Goal: Task Accomplishment & Management: Use online tool/utility

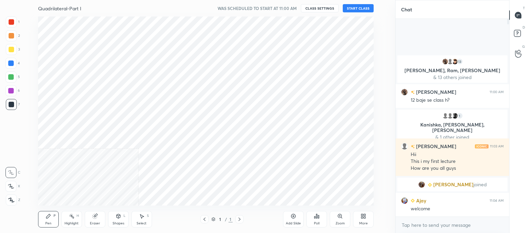
scroll to position [34106, 33928]
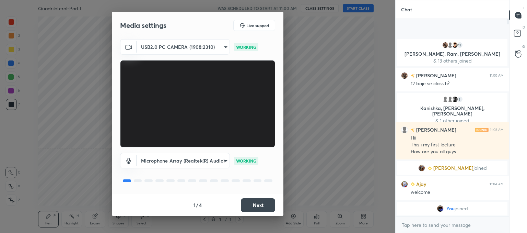
click at [257, 204] on button "Next" at bounding box center [258, 205] width 34 height 14
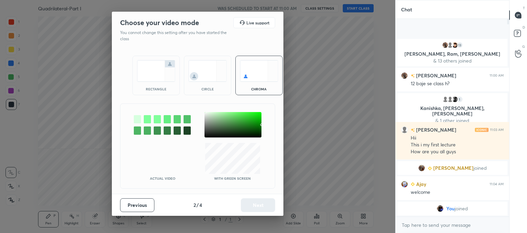
click at [199, 85] on div "circle" at bounding box center [207, 75] width 47 height 39
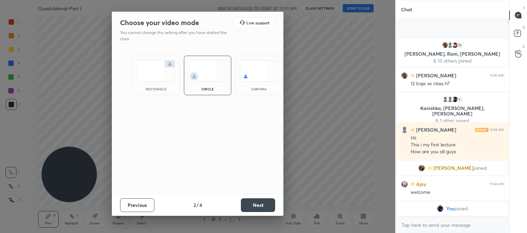
click at [248, 203] on button "Next" at bounding box center [258, 205] width 34 height 14
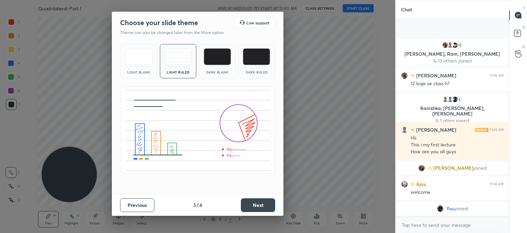
click at [265, 204] on button "Next" at bounding box center [258, 205] width 34 height 14
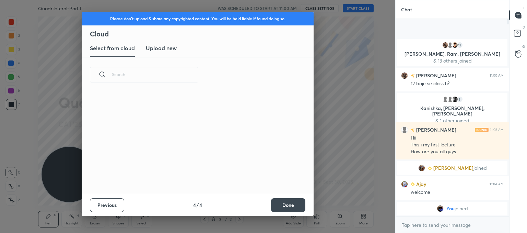
scroll to position [102, 220]
click at [169, 50] on h3 "Upload new" at bounding box center [161, 48] width 31 height 8
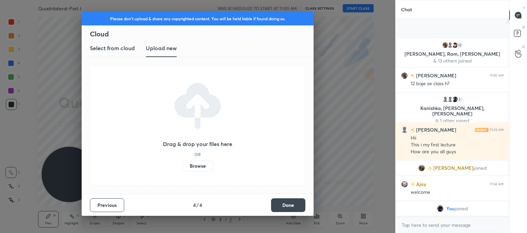
click at [200, 166] on label "Browse" at bounding box center [197, 165] width 31 height 11
click at [182, 166] on input "Browse" at bounding box center [182, 165] width 0 height 11
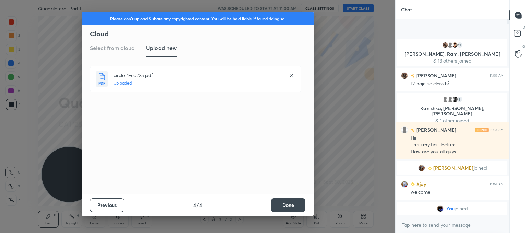
click at [282, 204] on button "Done" at bounding box center [288, 205] width 34 height 14
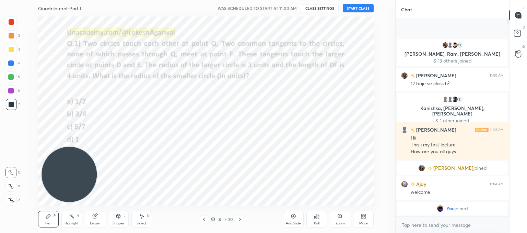
click at [202, 217] on icon at bounding box center [203, 218] width 5 height 5
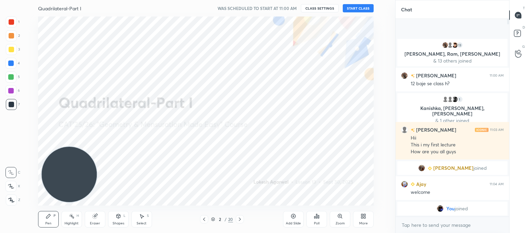
click at [357, 9] on button "START CLASS" at bounding box center [358, 8] width 31 height 8
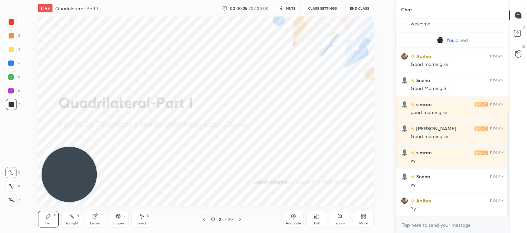
scroll to position [174, 0]
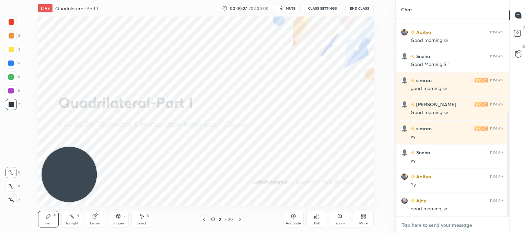
click at [414, 220] on textarea at bounding box center [452, 224] width 103 height 11
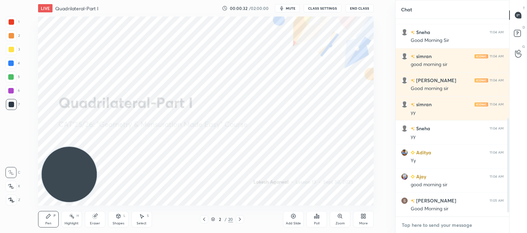
scroll to position [222, 0]
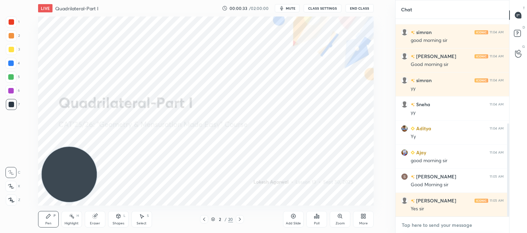
click at [446, 227] on textarea at bounding box center [452, 224] width 103 height 11
click at [12, 201] on icon at bounding box center [11, 199] width 6 height 5
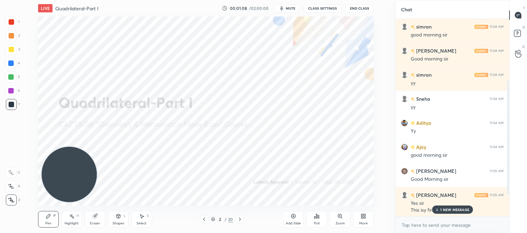
scroll to position [276, 0]
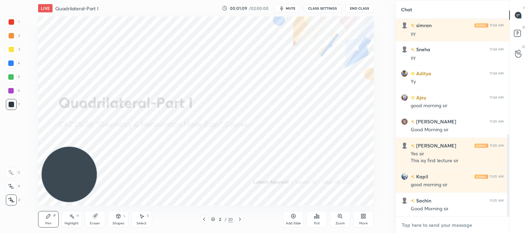
click at [431, 225] on textarea at bounding box center [452, 224] width 103 height 11
click at [428, 226] on textarea at bounding box center [452, 224] width 103 height 11
click at [238, 218] on icon at bounding box center [239, 218] width 5 height 5
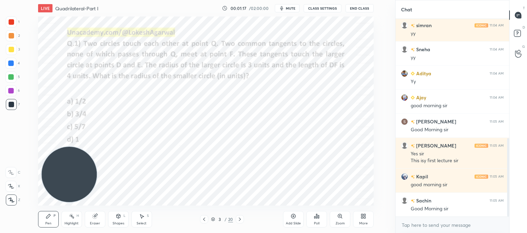
scroll to position [300, 0]
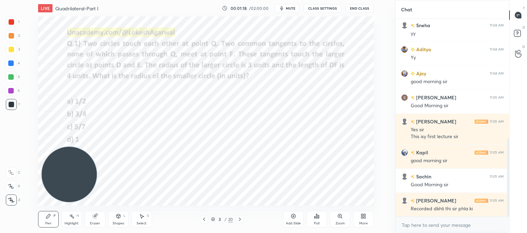
click at [238, 218] on icon at bounding box center [239, 218] width 5 height 5
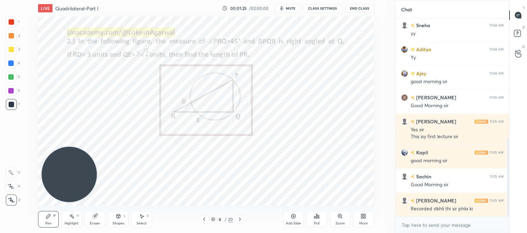
click at [238, 221] on icon at bounding box center [239, 218] width 5 height 5
click at [318, 222] on div "Poll" at bounding box center [316, 222] width 5 height 3
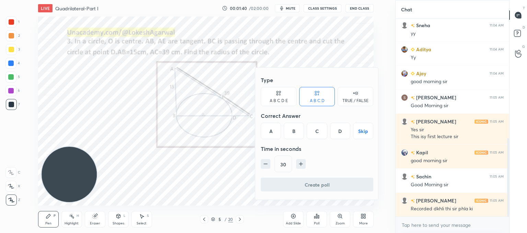
click at [340, 131] on div "D" at bounding box center [340, 130] width 20 height 16
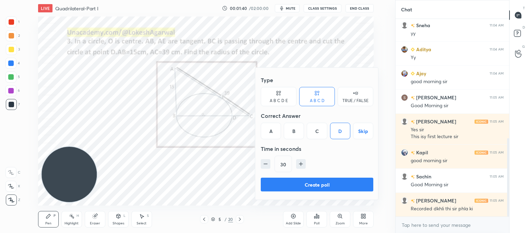
click at [312, 180] on button "Create poll" at bounding box center [317, 184] width 112 height 14
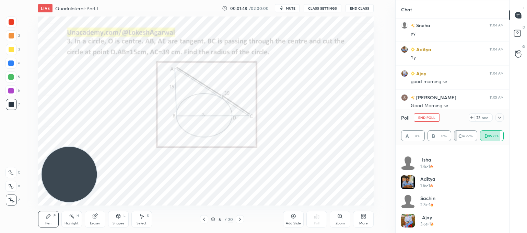
scroll to position [0, 0]
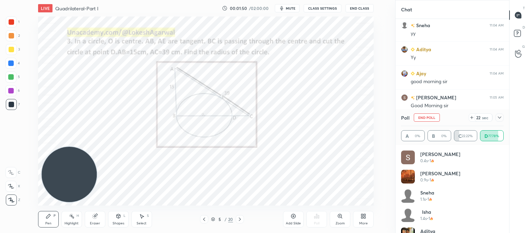
click at [499, 117] on icon at bounding box center [499, 117] width 5 height 5
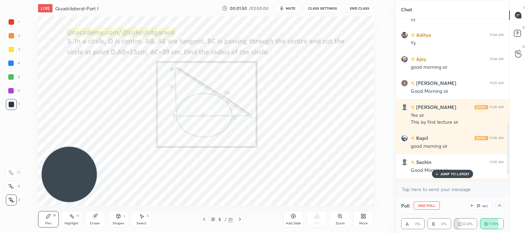
scroll to position [336, 0]
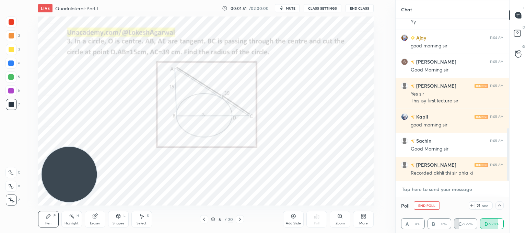
click at [434, 193] on textarea at bounding box center [452, 188] width 103 height 11
click at [496, 202] on div at bounding box center [499, 205] width 8 height 8
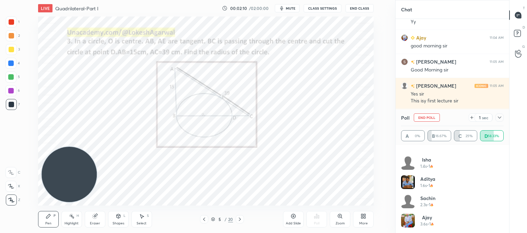
scroll to position [353, 0]
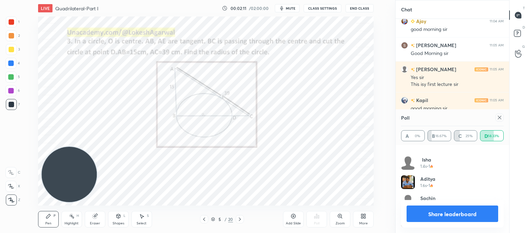
click at [498, 118] on icon at bounding box center [499, 117] width 3 height 3
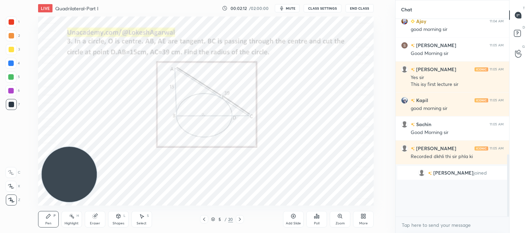
scroll to position [2, 2]
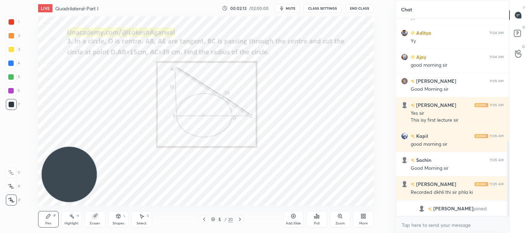
click at [243, 220] on div at bounding box center [240, 219] width 8 height 8
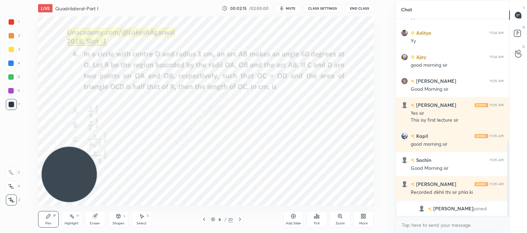
click at [243, 220] on div at bounding box center [240, 219] width 8 height 8
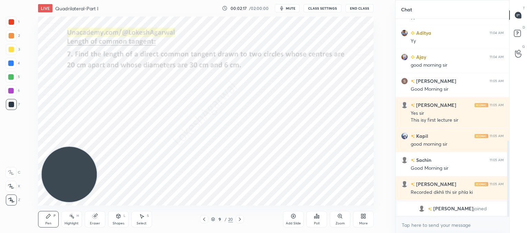
click at [243, 220] on div at bounding box center [240, 219] width 8 height 8
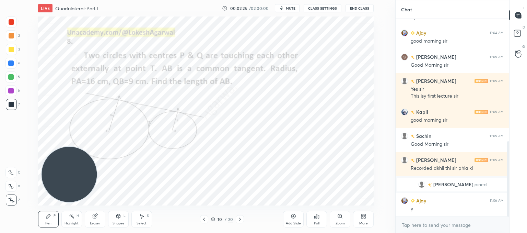
click at [239, 219] on icon at bounding box center [239, 218] width 5 height 5
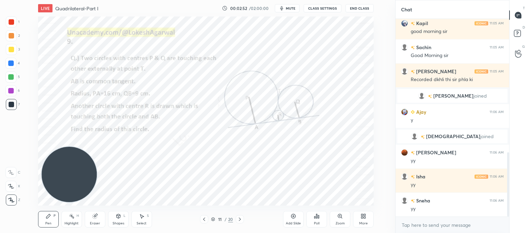
click at [320, 219] on div "Poll" at bounding box center [316, 219] width 21 height 16
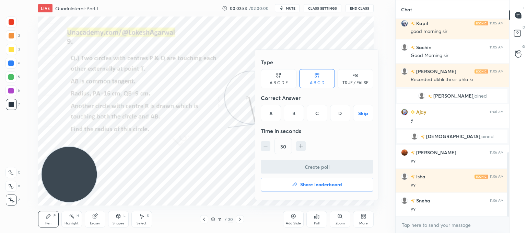
click at [336, 113] on div "D" at bounding box center [340, 113] width 20 height 16
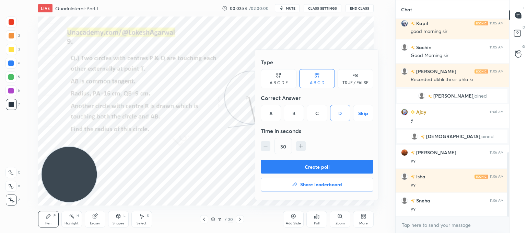
click at [307, 162] on button "Create poll" at bounding box center [317, 166] width 112 height 14
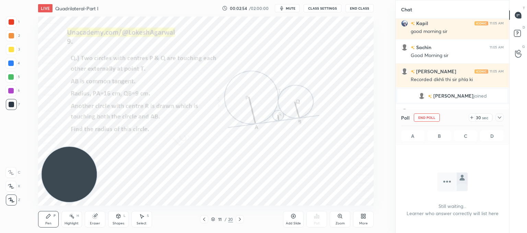
scroll to position [162, 111]
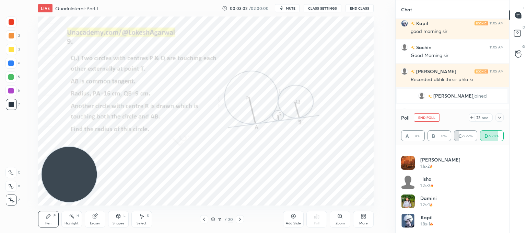
click at [498, 117] on icon at bounding box center [499, 117] width 3 height 2
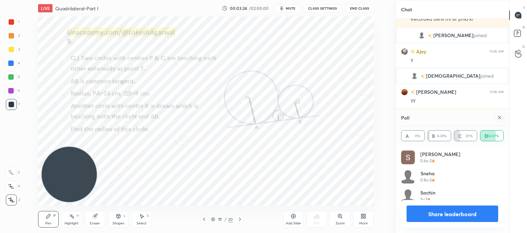
scroll to position [80, 100]
click at [499, 118] on icon at bounding box center [499, 117] width 5 height 5
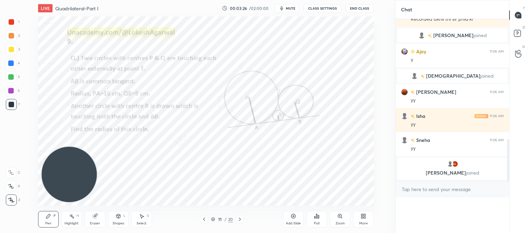
scroll to position [171, 111]
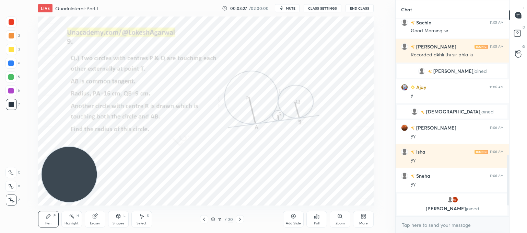
click at [237, 215] on div at bounding box center [240, 219] width 8 height 8
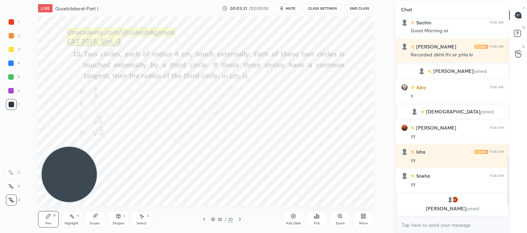
click at [313, 222] on div "Poll" at bounding box center [316, 219] width 21 height 16
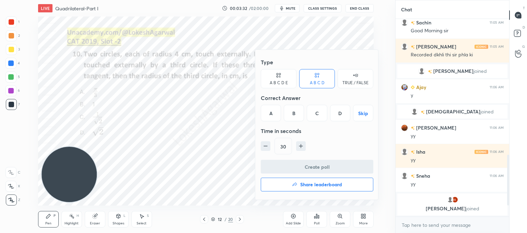
click at [295, 114] on div "B" at bounding box center [294, 113] width 20 height 16
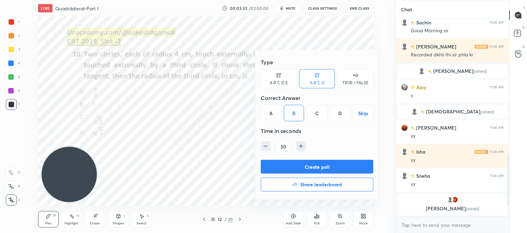
click at [304, 164] on button "Create poll" at bounding box center [317, 166] width 112 height 14
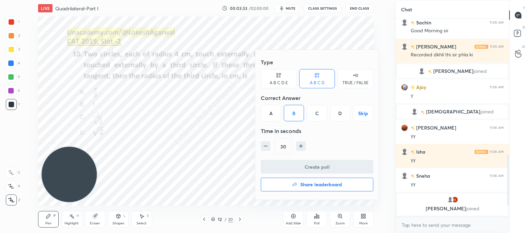
type textarea "x"
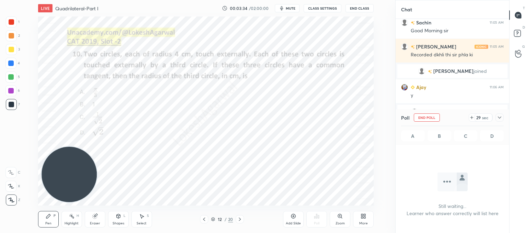
click at [288, 6] on span "mute" at bounding box center [291, 8] width 10 height 5
click at [336, 7] on button "CLASS SETTINGS" at bounding box center [323, 8] width 38 height 8
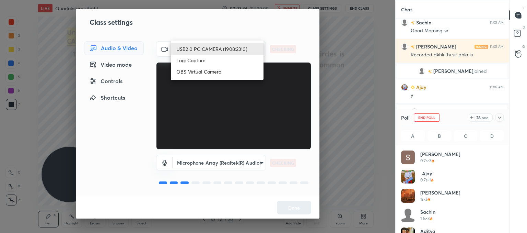
click at [201, 46] on body "1 2 3 4 5 6 7 C X Z C X Z E E Erase all H H LIVE Quadrilateral-Part I 00:03:36 …" at bounding box center [263, 116] width 527 height 233
click at [196, 59] on li "Logi Capture" at bounding box center [217, 60] width 93 height 11
type input "0a9628aa4e5b736caf19a63ecbcafc598e106c09586b0aa59a4f183c7985d501"
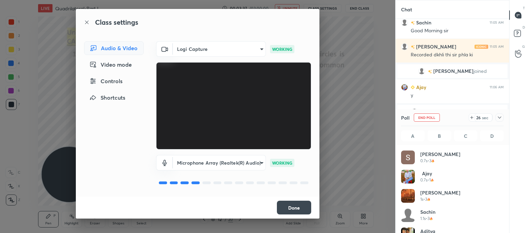
click at [294, 204] on button "Done" at bounding box center [294, 207] width 34 height 14
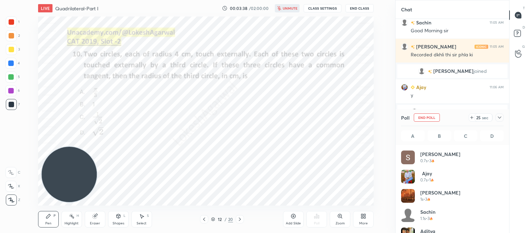
click at [473, 118] on icon at bounding box center [471, 117] width 5 height 5
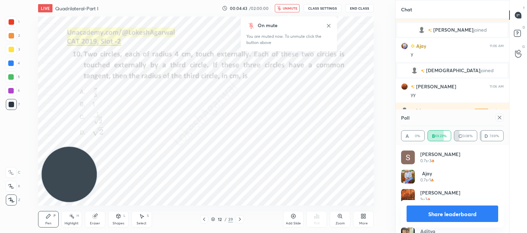
click at [287, 7] on span "unmute" at bounding box center [290, 8] width 15 height 5
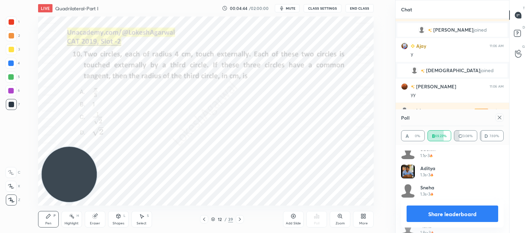
scroll to position [91, 0]
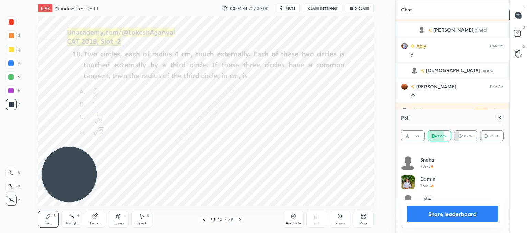
click at [499, 117] on icon at bounding box center [499, 117] width 3 height 3
type textarea "x"
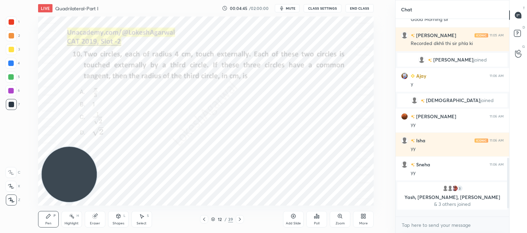
scroll to position [136, 111]
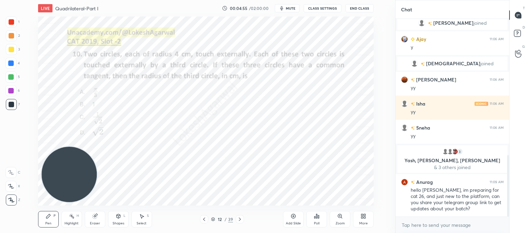
click at [318, 8] on button "CLASS SETTINGS" at bounding box center [323, 8] width 38 height 8
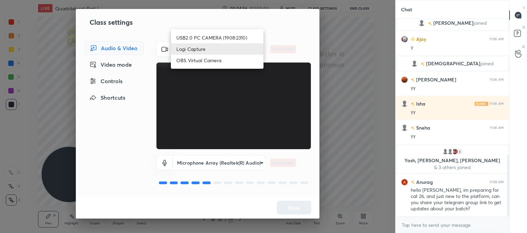
click at [203, 41] on body "1 2 3 4 5 6 7 C X Z C X Z E E Erase all H H LIVE Quadrilateral-Part I 00:04:56 …" at bounding box center [263, 116] width 527 height 233
click at [205, 36] on li "USB2.0 PC CAMERA (1908:2310)" at bounding box center [217, 37] width 93 height 11
type input "62328bde16c2eb6b809700ae3aa143175df95563a0c43655eb0931a24075825d"
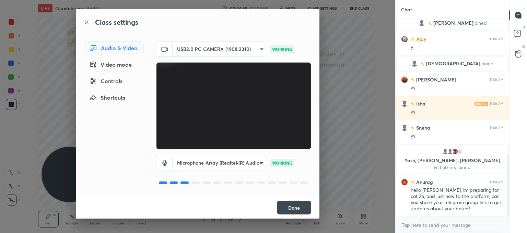
click at [297, 207] on button "Done" at bounding box center [294, 207] width 34 height 14
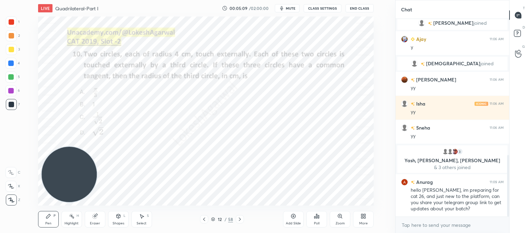
scroll to position [443, 0]
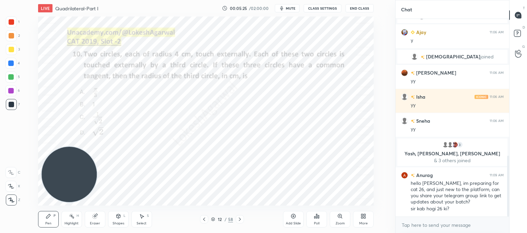
click at [291, 10] on button "mute" at bounding box center [287, 8] width 25 height 8
click at [290, 8] on span "unmute" at bounding box center [290, 8] width 15 height 5
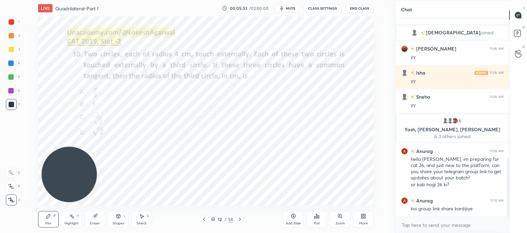
scroll to position [474, 0]
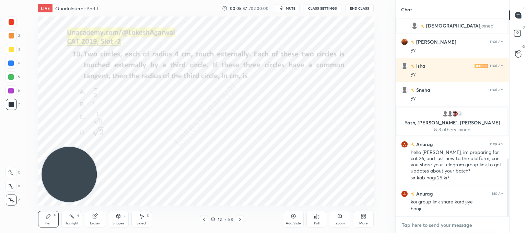
type textarea "x"
click at [438, 225] on textarea at bounding box center [452, 224] width 103 height 11
paste textarea "[URL][DOMAIN_NAME]"
type textarea "[URL][DOMAIN_NAME]"
type textarea "x"
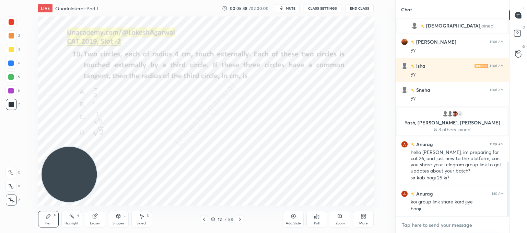
scroll to position [512, 0]
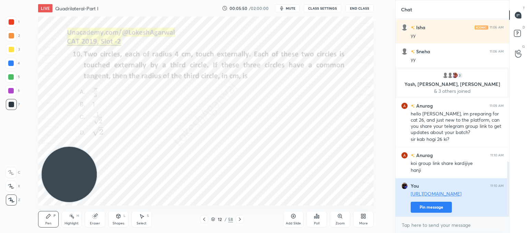
type textarea "x"
click at [431, 207] on button "Pin message" at bounding box center [431, 206] width 41 height 11
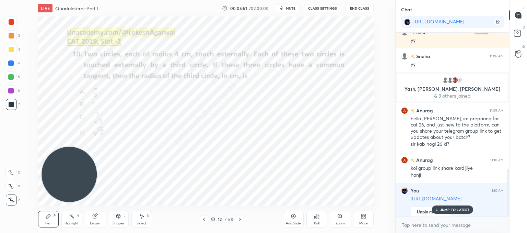
scroll to position [526, 0]
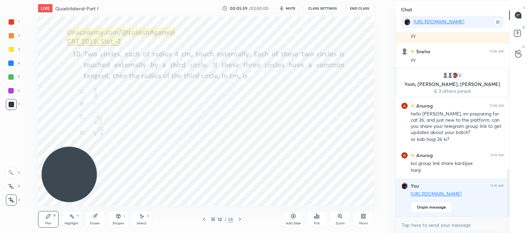
click at [238, 220] on icon at bounding box center [239, 218] width 5 height 5
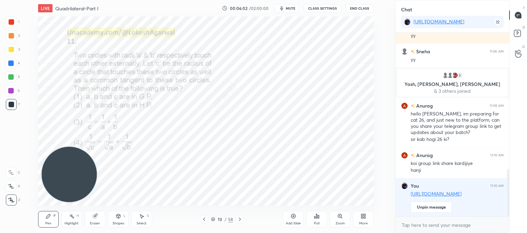
click at [311, 217] on div "Poll" at bounding box center [316, 219] width 21 height 16
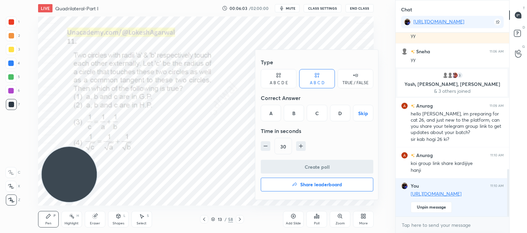
click at [340, 113] on div "D" at bounding box center [340, 113] width 20 height 16
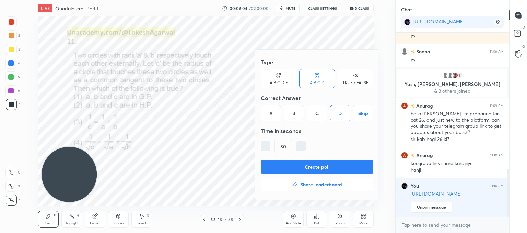
click at [266, 147] on icon "button" at bounding box center [265, 145] width 7 height 7
type input "15"
click at [287, 166] on button "Create poll" at bounding box center [317, 166] width 112 height 14
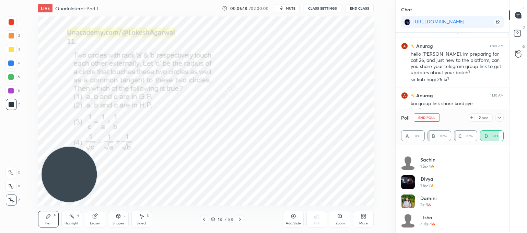
scroll to position [610, 0]
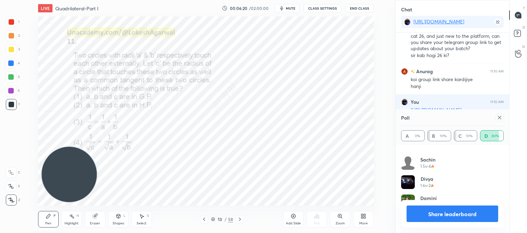
click at [501, 118] on icon at bounding box center [499, 117] width 5 height 5
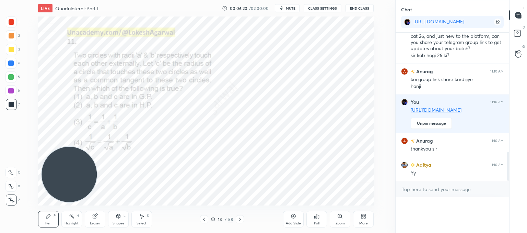
scroll to position [2, 2]
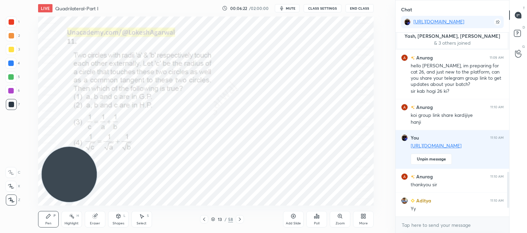
click at [240, 220] on icon at bounding box center [239, 218] width 5 height 5
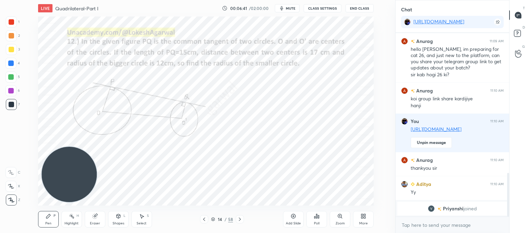
click at [316, 221] on div "Poll" at bounding box center [316, 222] width 5 height 3
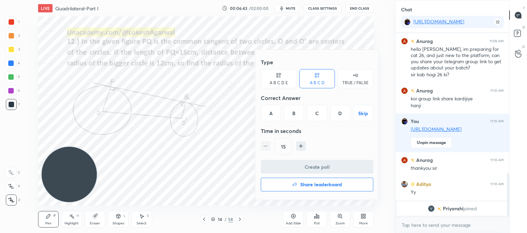
click at [241, 146] on div at bounding box center [263, 116] width 527 height 233
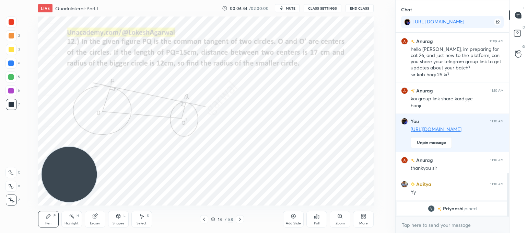
click at [323, 216] on div "Poll" at bounding box center [316, 219] width 21 height 16
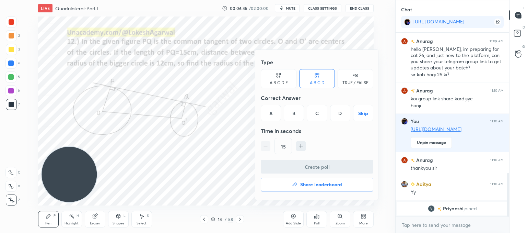
click at [297, 114] on div "B" at bounding box center [294, 113] width 20 height 16
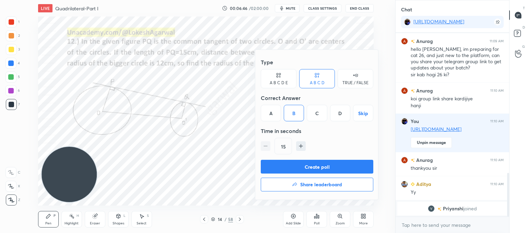
click at [299, 161] on button "Create poll" at bounding box center [317, 166] width 112 height 14
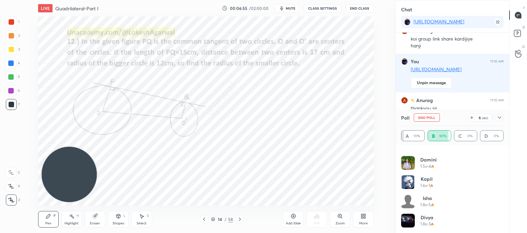
click at [502, 118] on div at bounding box center [499, 117] width 8 height 8
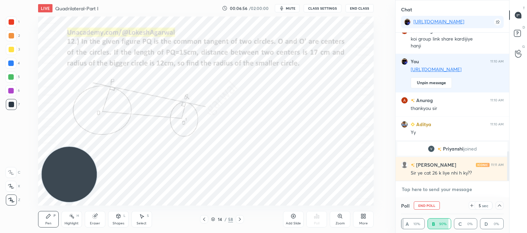
click at [430, 188] on textarea at bounding box center [452, 188] width 103 height 11
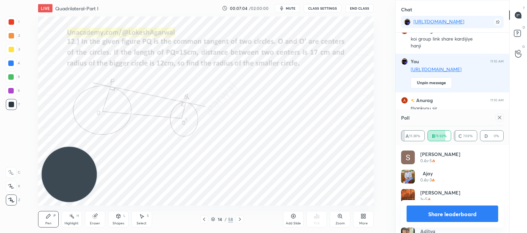
click at [498, 116] on icon at bounding box center [499, 117] width 3 height 3
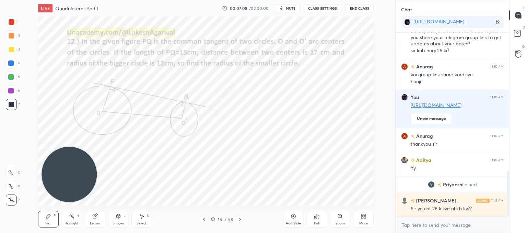
click at [238, 219] on icon at bounding box center [239, 218] width 5 height 5
click at [240, 218] on icon at bounding box center [240, 218] width 2 height 3
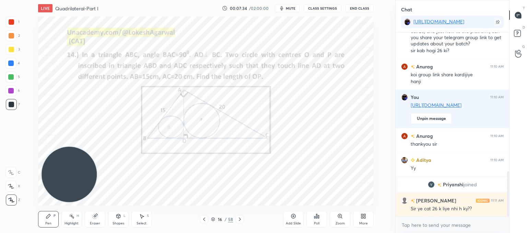
click at [314, 221] on div "Poll" at bounding box center [316, 222] width 5 height 3
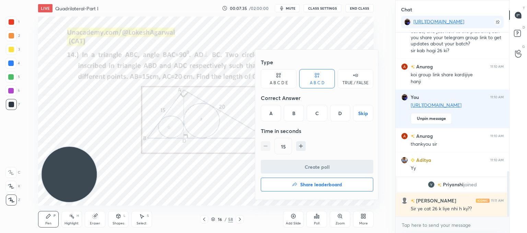
click at [317, 110] on div "C" at bounding box center [317, 113] width 20 height 16
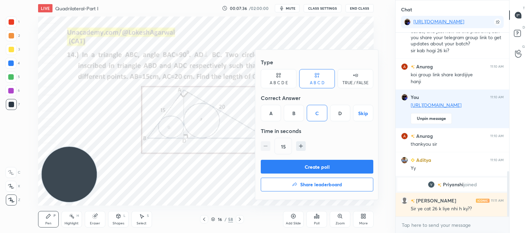
click at [316, 163] on button "Create poll" at bounding box center [317, 166] width 112 height 14
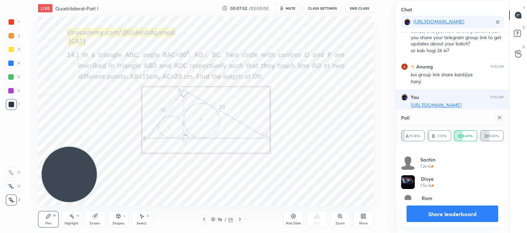
click at [499, 119] on icon at bounding box center [499, 117] width 5 height 5
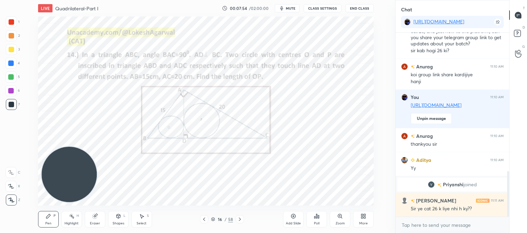
click at [239, 218] on icon at bounding box center [239, 218] width 5 height 5
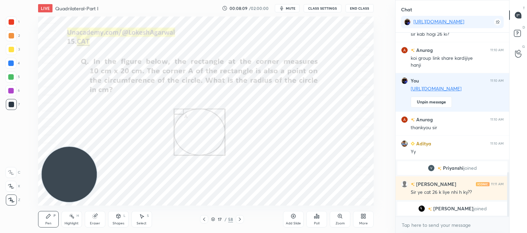
click at [313, 222] on div "Poll" at bounding box center [316, 219] width 21 height 16
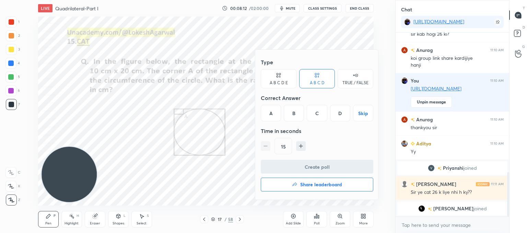
click at [314, 109] on div "C" at bounding box center [317, 113] width 20 height 16
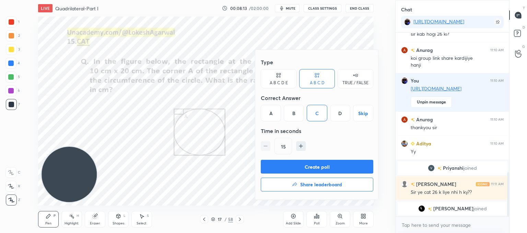
click at [299, 168] on button "Create poll" at bounding box center [317, 166] width 112 height 14
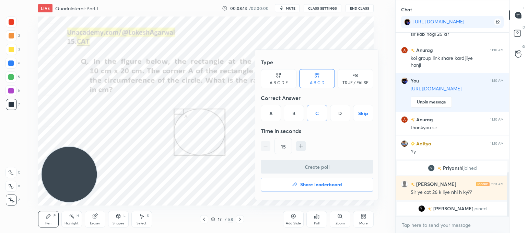
scroll to position [2, 2]
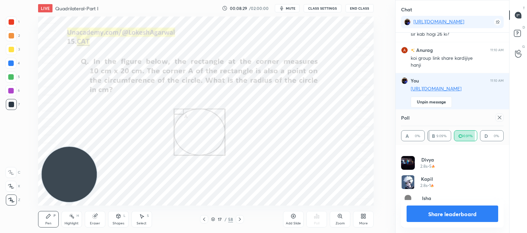
click at [501, 118] on icon at bounding box center [499, 117] width 5 height 5
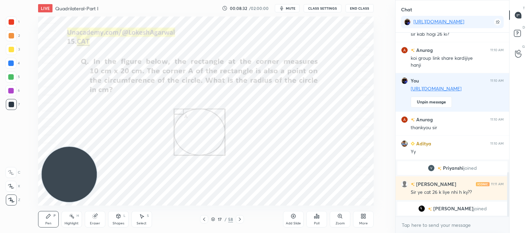
click at [237, 218] on icon at bounding box center [239, 218] width 5 height 5
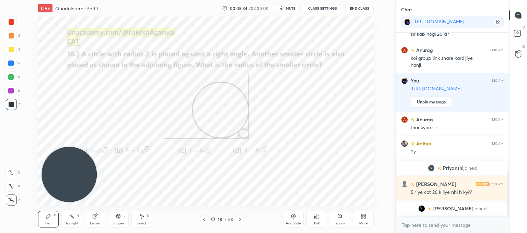
click at [322, 221] on div "Poll" at bounding box center [316, 219] width 21 height 16
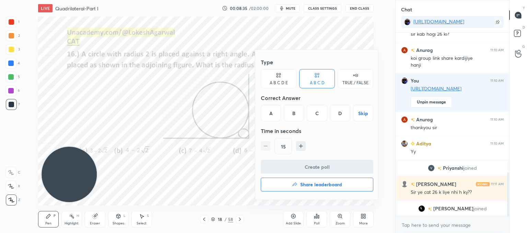
click at [340, 115] on div "D" at bounding box center [340, 113] width 20 height 16
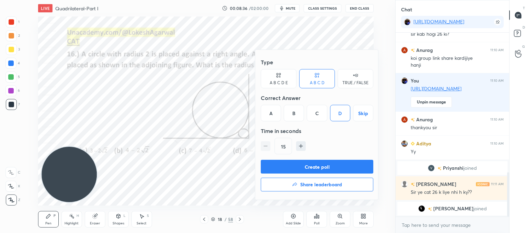
click at [319, 165] on button "Create poll" at bounding box center [317, 166] width 112 height 14
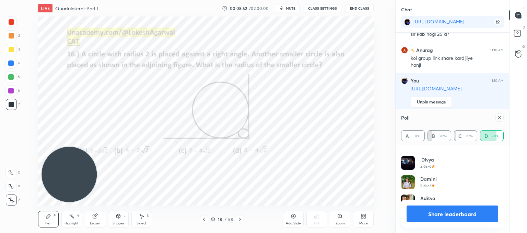
click at [500, 119] on icon at bounding box center [499, 117] width 5 height 5
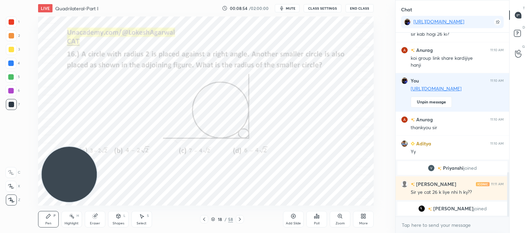
click at [241, 220] on icon at bounding box center [239, 218] width 5 height 5
click at [314, 221] on div "Poll" at bounding box center [316, 222] width 5 height 3
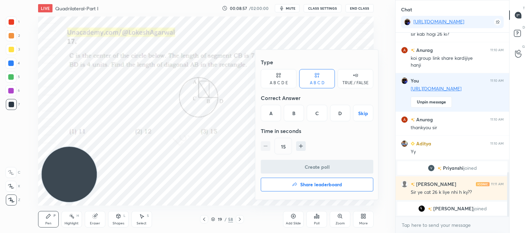
click at [265, 107] on div "A" at bounding box center [271, 113] width 20 height 16
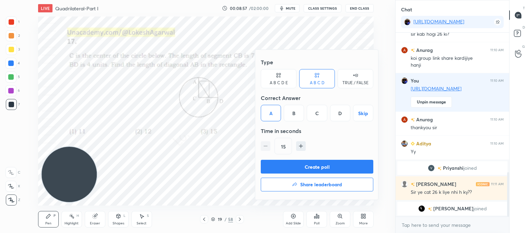
click at [291, 168] on button "Create poll" at bounding box center [317, 166] width 112 height 14
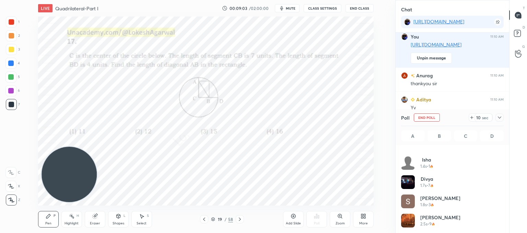
click at [500, 117] on icon at bounding box center [499, 117] width 5 height 5
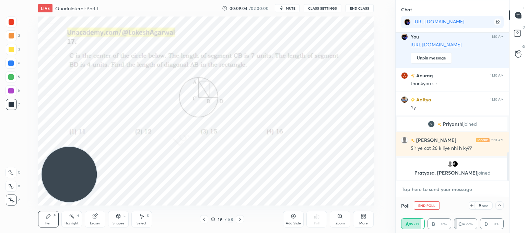
click at [448, 191] on textarea at bounding box center [452, 188] width 103 height 11
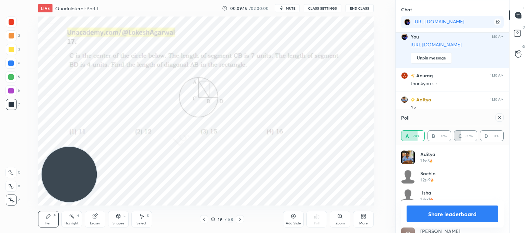
drag, startPoint x: 498, startPoint y: 118, endPoint x: 472, endPoint y: 118, distance: 25.7
click at [498, 118] on icon at bounding box center [499, 117] width 5 height 5
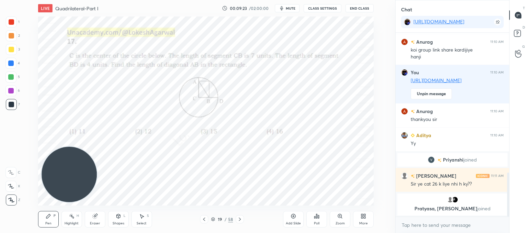
click at [239, 216] on div at bounding box center [240, 219] width 8 height 8
click at [322, 219] on div "Poll" at bounding box center [316, 219] width 21 height 16
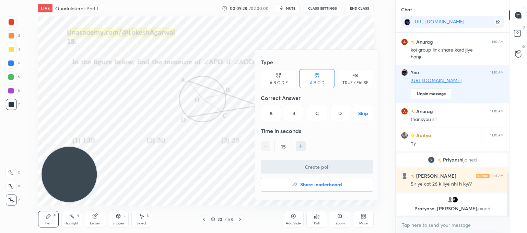
click at [321, 107] on div "C" at bounding box center [317, 113] width 20 height 16
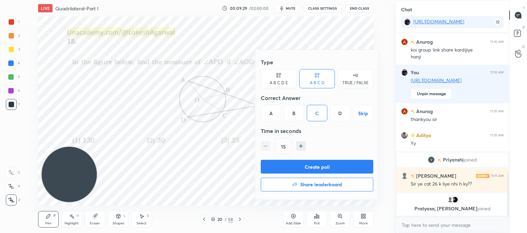
click at [311, 168] on button "Create poll" at bounding box center [317, 166] width 112 height 14
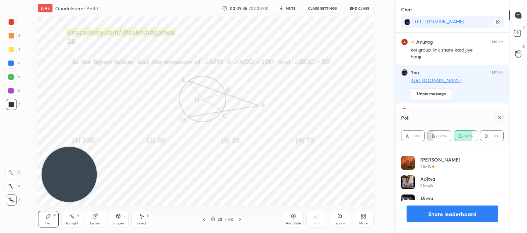
click at [466, 216] on button "Share leaderboard" at bounding box center [452, 213] width 92 height 16
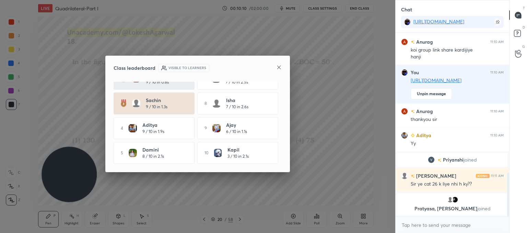
drag, startPoint x: 276, startPoint y: 67, endPoint x: 285, endPoint y: 127, distance: 60.3
click at [277, 73] on div "Class leaderboard Visible to learners [PERSON_NAME] 10 / 10 in 1.4s 6 Divya 8 /…" at bounding box center [197, 114] width 185 height 116
click at [280, 68] on icon at bounding box center [278, 66] width 5 height 5
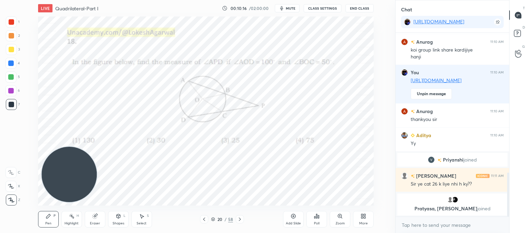
click at [203, 221] on icon at bounding box center [203, 218] width 5 height 5
click at [204, 221] on icon at bounding box center [203, 218] width 5 height 5
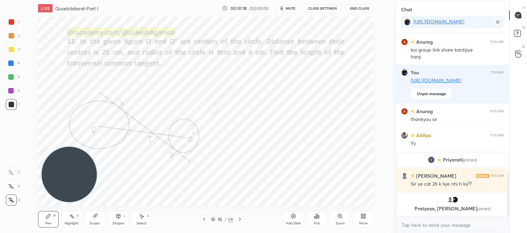
click at [204, 221] on icon at bounding box center [203, 218] width 5 height 5
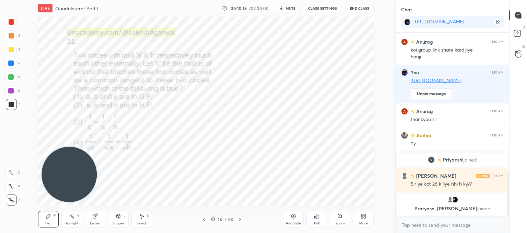
click at [204, 221] on icon at bounding box center [203, 218] width 5 height 5
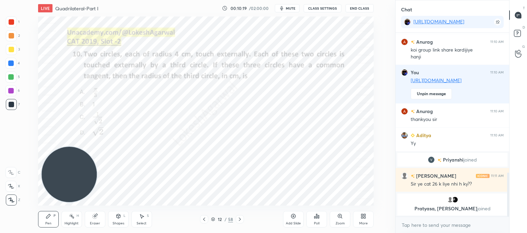
click at [204, 221] on icon at bounding box center [203, 218] width 5 height 5
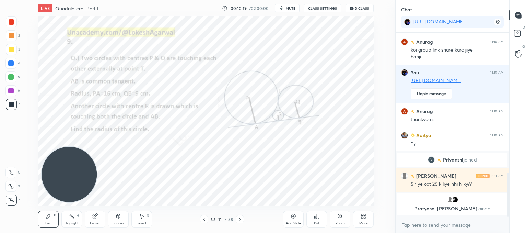
click at [204, 221] on icon at bounding box center [203, 218] width 5 height 5
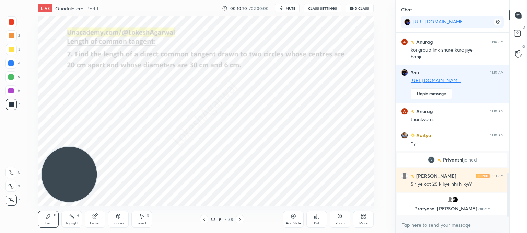
click at [204, 221] on icon at bounding box center [203, 218] width 5 height 5
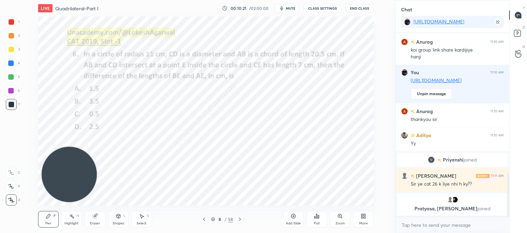
click at [204, 221] on icon at bounding box center [203, 218] width 5 height 5
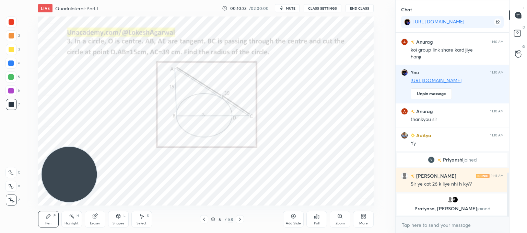
click at [204, 221] on icon at bounding box center [203, 218] width 5 height 5
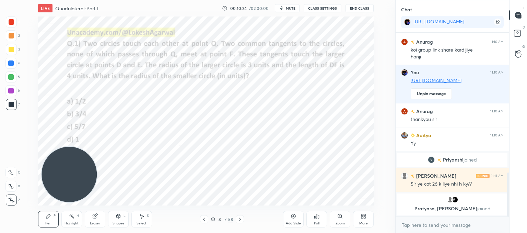
click at [204, 221] on icon at bounding box center [203, 218] width 5 height 5
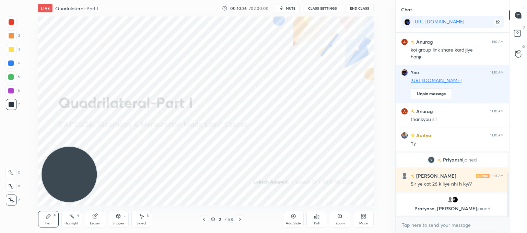
drag, startPoint x: 294, startPoint y: 213, endPoint x: 287, endPoint y: 202, distance: 13.0
click at [295, 213] on icon at bounding box center [292, 215] width 5 height 5
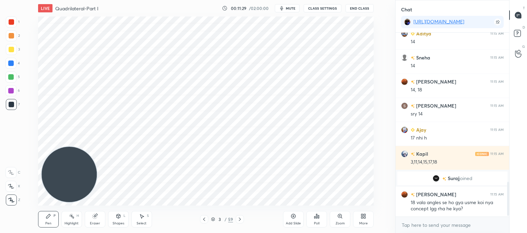
scroll to position [813, 0]
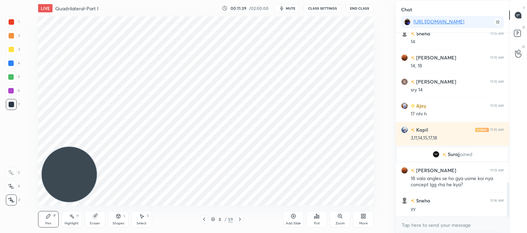
click at [142, 216] on icon at bounding box center [142, 216] width 4 height 4
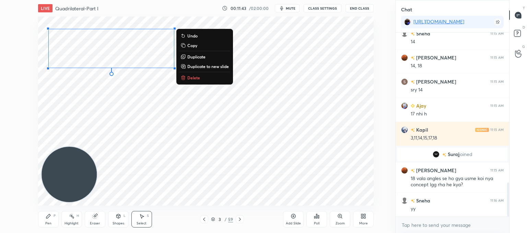
drag, startPoint x: 189, startPoint y: 68, endPoint x: 54, endPoint y: 25, distance: 141.7
click at [44, 26] on div "0 ° Undo Copy Duplicate Duplicate to new slide Delete" at bounding box center [205, 110] width 335 height 189
drag, startPoint x: 191, startPoint y: 44, endPoint x: 165, endPoint y: 77, distance: 42.3
click at [191, 44] on p "Copy" at bounding box center [192, 45] width 10 height 5
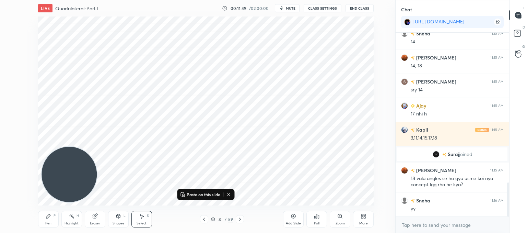
click at [241, 220] on icon at bounding box center [239, 218] width 5 height 5
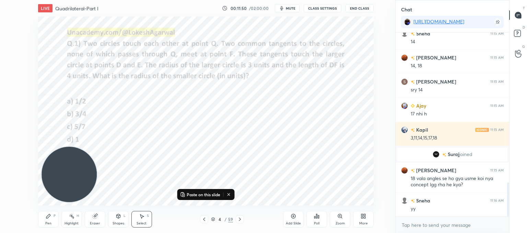
click at [241, 220] on icon at bounding box center [239, 218] width 5 height 5
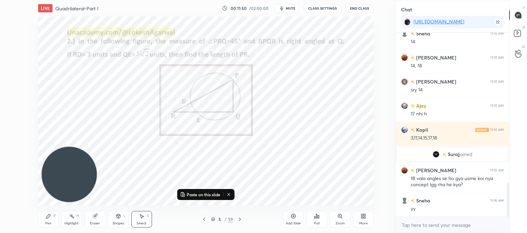
click at [241, 220] on icon at bounding box center [239, 218] width 5 height 5
click at [50, 220] on div "Pen P" at bounding box center [48, 219] width 21 height 16
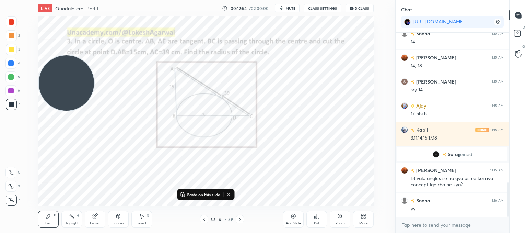
drag, startPoint x: 70, startPoint y: 174, endPoint x: 54, endPoint y: 45, distance: 130.3
click at [43, 16] on div "LIVE Quadrilateral-Part I 00:12:54 / 02:00:00 mute CLASS SETTINGS End Class Pas…" at bounding box center [206, 116] width 368 height 233
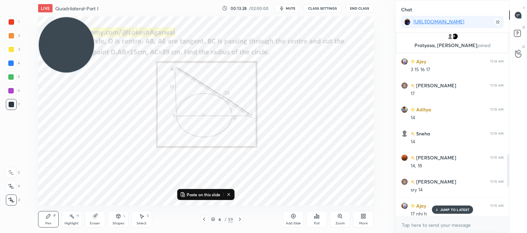
scroll to position [671, 0]
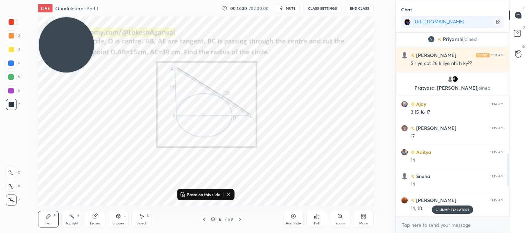
drag, startPoint x: 69, startPoint y: 53, endPoint x: 77, endPoint y: 158, distance: 105.2
click at [77, 72] on video at bounding box center [66, 44] width 55 height 55
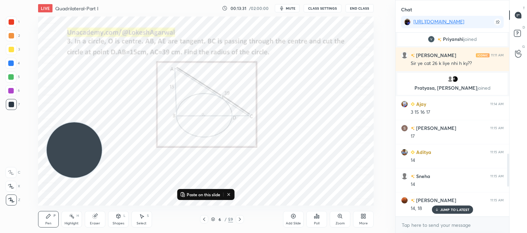
click at [466, 210] on p "JUMP TO LATEST" at bounding box center [454, 209] width 29 height 4
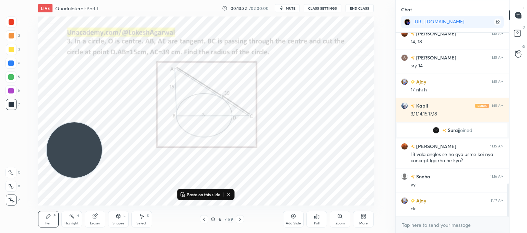
scroll to position [861, 0]
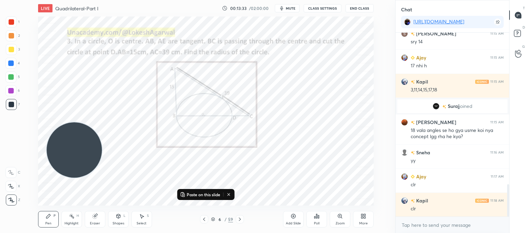
click at [241, 220] on icon at bounding box center [239, 218] width 5 height 5
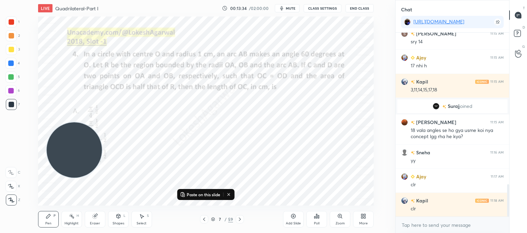
click at [241, 220] on icon at bounding box center [239, 218] width 5 height 5
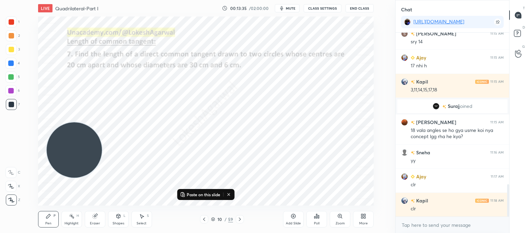
click at [241, 220] on icon at bounding box center [239, 218] width 5 height 5
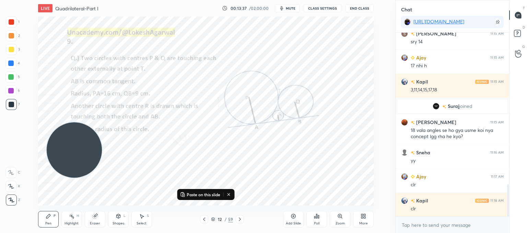
click at [241, 220] on icon at bounding box center [239, 218] width 5 height 5
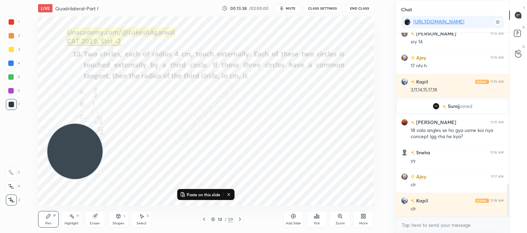
drag, startPoint x: 73, startPoint y: 148, endPoint x: 19, endPoint y: 229, distance: 96.7
click at [20, 231] on div "1 2 3 4 5 6 7 C X Z C X Z E E Erase all H H LIVE Quadrilateral-Part I 00:13:38 …" at bounding box center [195, 116] width 390 height 233
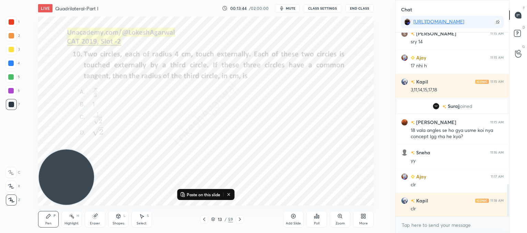
click at [203, 218] on icon at bounding box center [203, 218] width 5 height 5
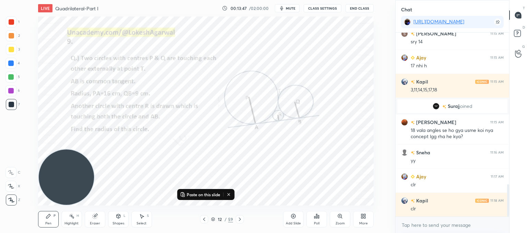
click at [239, 216] on div at bounding box center [240, 219] width 8 height 8
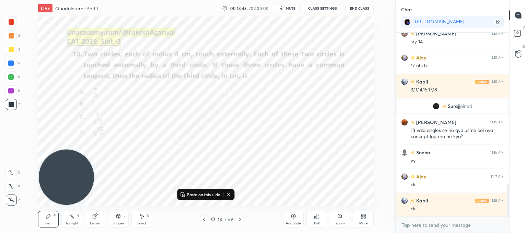
drag, startPoint x: 96, startPoint y: 218, endPoint x: 114, endPoint y: 207, distance: 20.6
click at [98, 217] on div "Eraser" at bounding box center [95, 219] width 21 height 16
click at [12, 149] on icon at bounding box center [11, 150] width 6 height 6
click at [291, 217] on icon at bounding box center [292, 215] width 5 height 5
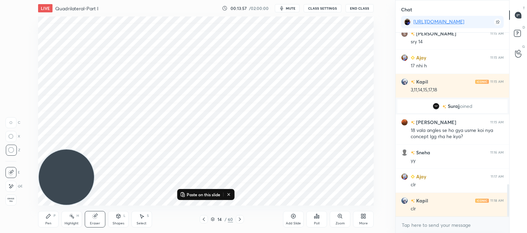
click at [116, 217] on icon at bounding box center [118, 215] width 5 height 5
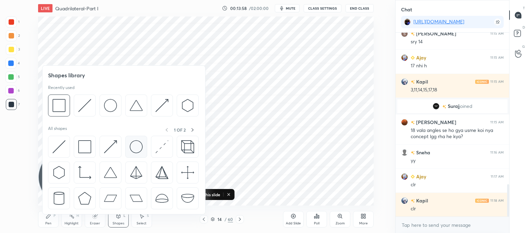
click at [131, 144] on img at bounding box center [136, 146] width 13 height 13
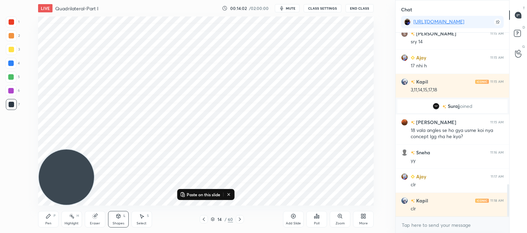
click at [119, 217] on icon at bounding box center [118, 216] width 4 height 4
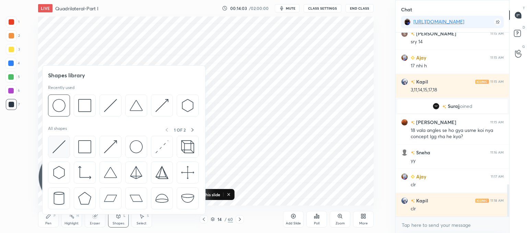
click at [63, 149] on img at bounding box center [58, 146] width 13 height 13
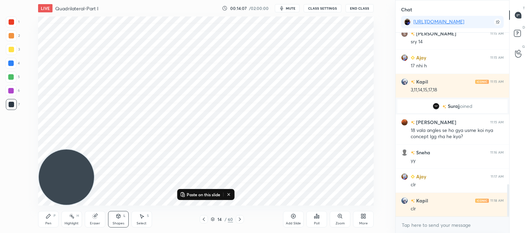
click at [121, 221] on div "Shapes" at bounding box center [118, 222] width 12 height 3
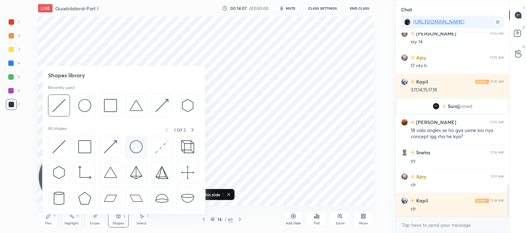
click at [138, 148] on img at bounding box center [136, 146] width 13 height 13
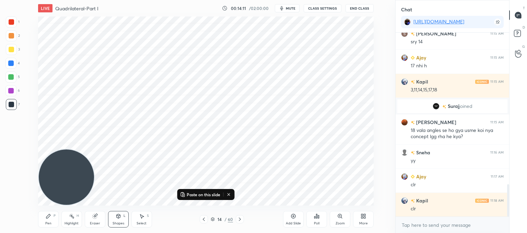
drag, startPoint x: 141, startPoint y: 213, endPoint x: 144, endPoint y: 206, distance: 7.1
click at [141, 212] on div "Select S" at bounding box center [141, 219] width 21 height 16
drag, startPoint x: 256, startPoint y: 69, endPoint x: 263, endPoint y: 84, distance: 16.7
click at [264, 84] on div "0 ° Undo Copy Paste here Duplicate Duplicate to new slide Delete" at bounding box center [205, 110] width 335 height 189
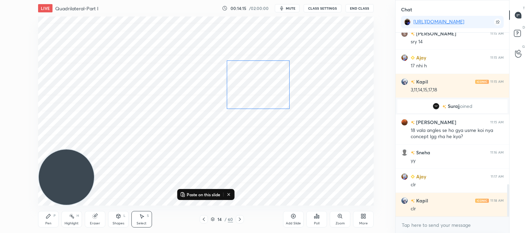
drag, startPoint x: 266, startPoint y: 78, endPoint x: 262, endPoint y: 79, distance: 4.1
click at [262, 79] on div "0 ° Undo Copy Paste here Duplicate Duplicate to new slide Delete" at bounding box center [205, 110] width 335 height 189
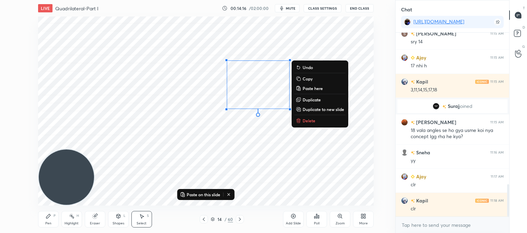
click at [116, 220] on div "Shapes L" at bounding box center [118, 219] width 21 height 16
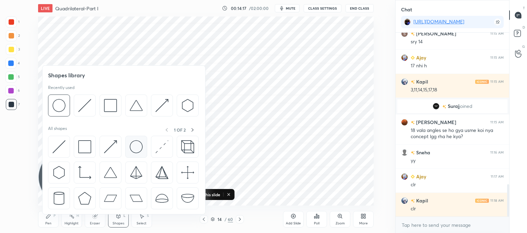
click at [136, 146] on img at bounding box center [136, 146] width 13 height 13
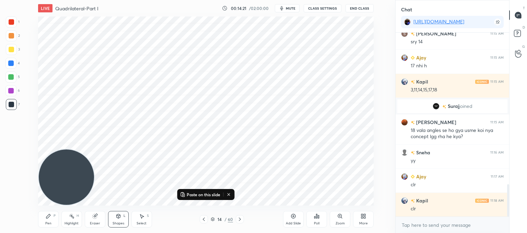
click at [141, 216] on icon at bounding box center [141, 215] width 5 height 5
drag, startPoint x: 213, startPoint y: 102, endPoint x: 222, endPoint y: 100, distance: 9.1
click at [222, 100] on div "0 ° Undo Copy Paste here Duplicate Duplicate to new slide Delete" at bounding box center [205, 110] width 335 height 189
click at [214, 94] on div at bounding box center [212, 93] width 3 height 3
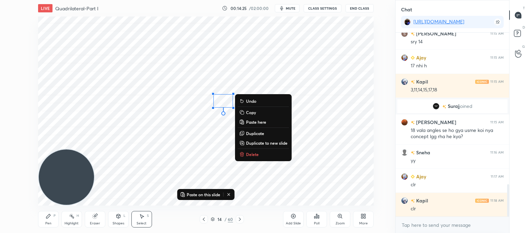
click at [214, 140] on div "0 ° Undo Copy Paste here Duplicate Duplicate to new slide Delete" at bounding box center [205, 110] width 335 height 189
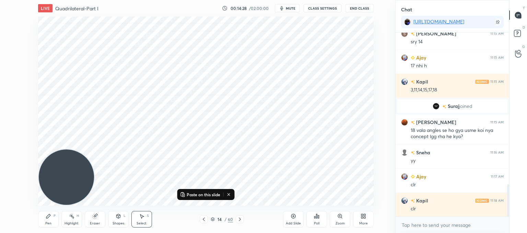
click at [118, 220] on div "Shapes L" at bounding box center [118, 219] width 21 height 16
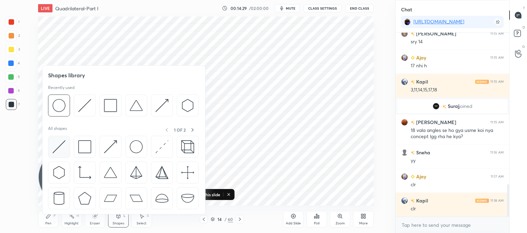
click at [56, 146] on img at bounding box center [58, 146] width 13 height 13
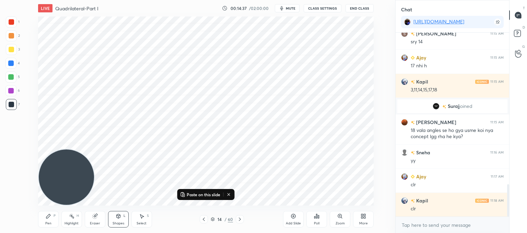
click at [51, 220] on div "Pen P" at bounding box center [48, 219] width 21 height 16
click at [230, 194] on icon at bounding box center [228, 193] width 5 height 5
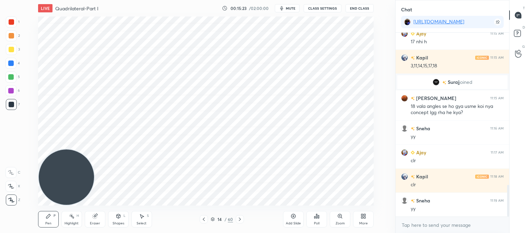
scroll to position [910, 0]
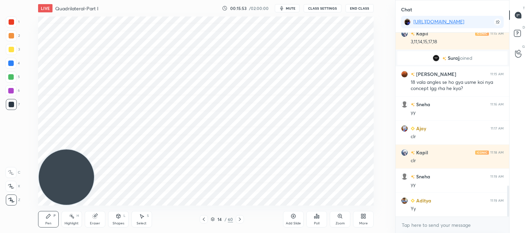
click at [93, 216] on icon at bounding box center [94, 216] width 4 height 4
drag, startPoint x: 41, startPoint y: 218, endPoint x: 105, endPoint y: 208, distance: 64.2
click at [43, 218] on div "Pen P" at bounding box center [48, 219] width 21 height 16
click at [361, 201] on div "LIVE Quadrilateral-Part I 00:16:02 / 02:00:00 mute CLASS SETTINGS End Class Set…" at bounding box center [206, 116] width 368 height 233
click at [308, 201] on div "Poll" at bounding box center [316, 219] width 21 height 38
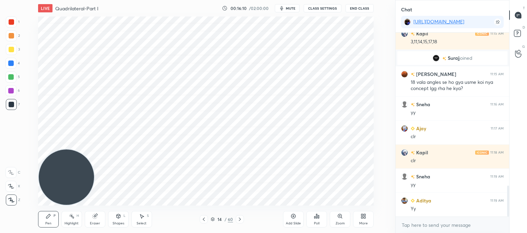
click at [204, 219] on icon at bounding box center [203, 218] width 5 height 5
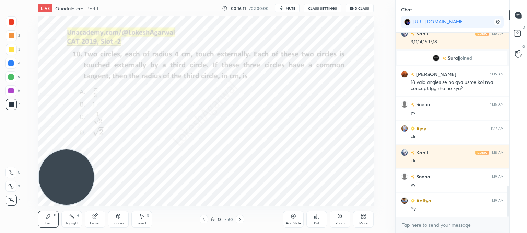
click at [204, 218] on icon at bounding box center [203, 218] width 5 height 5
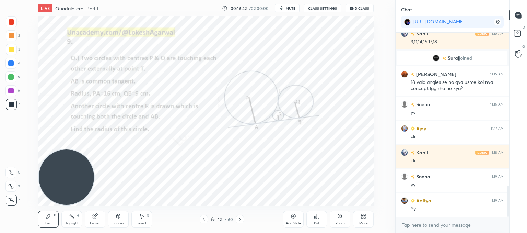
click at [238, 220] on icon at bounding box center [239, 218] width 5 height 5
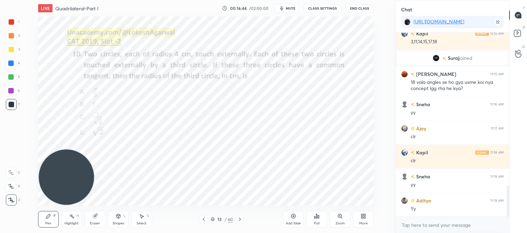
click at [120, 216] on div "Shapes L" at bounding box center [118, 219] width 21 height 16
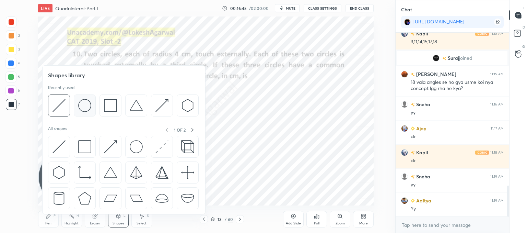
click at [86, 102] on img at bounding box center [84, 105] width 13 height 13
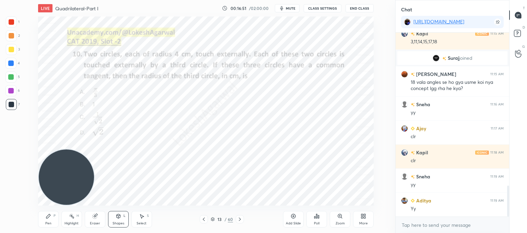
click at [142, 217] on icon at bounding box center [141, 215] width 5 height 5
drag, startPoint x: 247, startPoint y: 88, endPoint x: 273, endPoint y: 123, distance: 43.3
click at [274, 124] on div "0 ° Undo Copy Paste here Duplicate Duplicate to new slide Delete" at bounding box center [205, 110] width 335 height 189
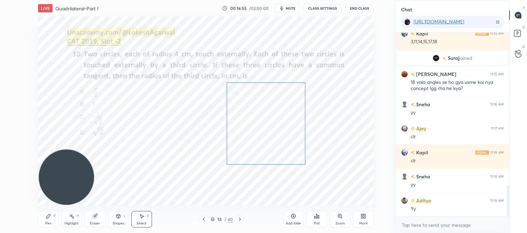
click at [272, 124] on div "0 ° Undo Copy Paste here Duplicate Duplicate to new slide Delete" at bounding box center [205, 110] width 335 height 189
drag, startPoint x: 304, startPoint y: 83, endPoint x: 309, endPoint y: 78, distance: 6.8
click at [309, 78] on div at bounding box center [309, 76] width 3 height 3
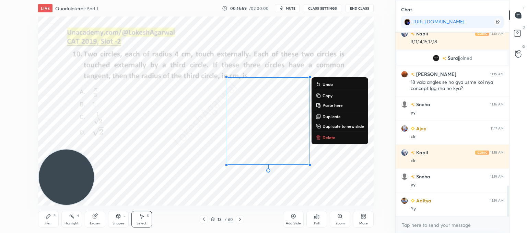
click at [174, 196] on div "0 ° Undo Copy Paste here Duplicate Duplicate to new slide Delete" at bounding box center [205, 110] width 335 height 189
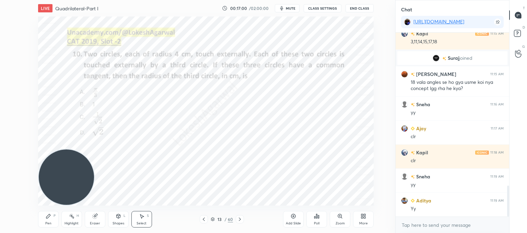
click at [122, 220] on div "Shapes L" at bounding box center [118, 219] width 21 height 16
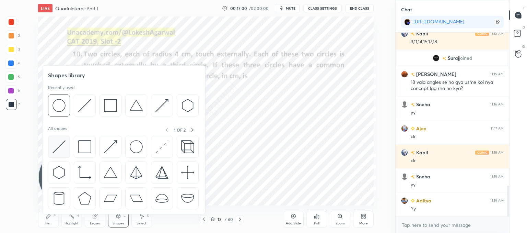
click at [60, 148] on img at bounding box center [58, 146] width 13 height 13
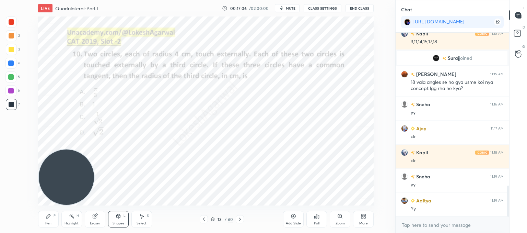
click at [144, 217] on div "Select S" at bounding box center [141, 219] width 21 height 16
drag, startPoint x: 314, startPoint y: 158, endPoint x: 320, endPoint y: 181, distance: 23.9
click at [321, 184] on div "0 ° Undo Copy Paste here Duplicate Duplicate to new slide Delete" at bounding box center [205, 110] width 335 height 189
drag, startPoint x: 300, startPoint y: 183, endPoint x: 306, endPoint y: 168, distance: 16.2
click at [300, 182] on div "0 ° Undo Copy Paste here Duplicate Duplicate to new slide Delete" at bounding box center [205, 110] width 335 height 189
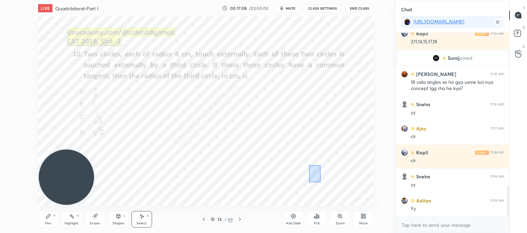
drag, startPoint x: 309, startPoint y: 165, endPoint x: 320, endPoint y: 183, distance: 21.9
click at [320, 183] on div "0 ° Undo Copy Paste here Duplicate Duplicate to new slide Delete" at bounding box center [205, 110] width 335 height 189
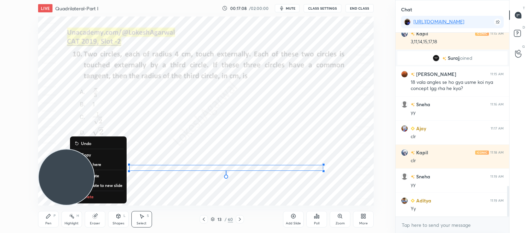
scroll to position [926, 0]
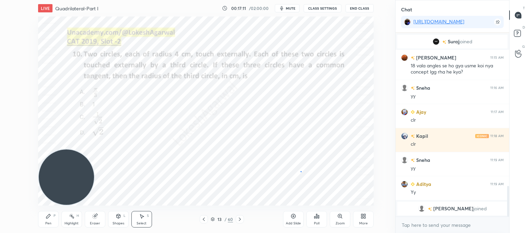
click at [300, 171] on div "0 ° Undo Copy Paste here Duplicate Duplicate to new slide Delete" at bounding box center [205, 110] width 335 height 189
drag, startPoint x: 309, startPoint y: 175, endPoint x: 312, endPoint y: 178, distance: 3.6
click at [314, 179] on div "0 ° Undo Copy Paste here Duplicate Duplicate to new slide Delete" at bounding box center [205, 110] width 335 height 189
drag, startPoint x: 306, startPoint y: 169, endPoint x: 307, endPoint y: 166, distance: 3.7
click at [307, 166] on div "0 ° Undo Copy Paste here Duplicate Duplicate to new slide Delete" at bounding box center [205, 110] width 335 height 189
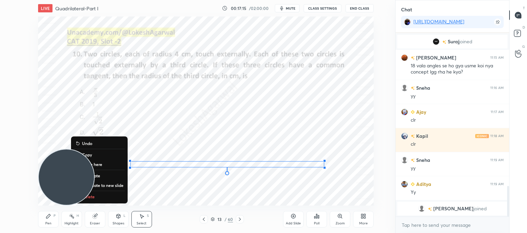
click at [301, 183] on div "0 ° Undo Copy Paste here Duplicate Duplicate to new slide Delete" at bounding box center [205, 110] width 335 height 189
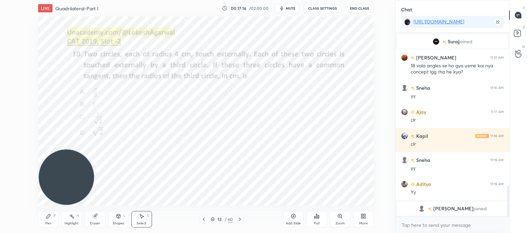
click at [115, 221] on div "Shapes" at bounding box center [118, 222] width 12 height 3
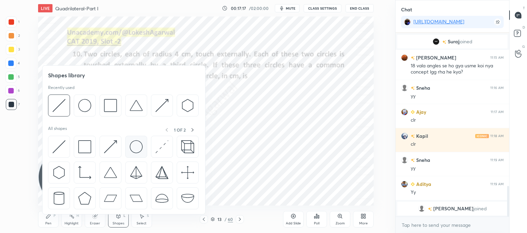
click at [134, 145] on img at bounding box center [136, 146] width 13 height 13
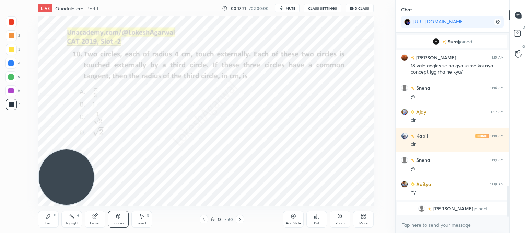
click at [143, 217] on div "Select S" at bounding box center [141, 219] width 21 height 16
drag, startPoint x: 225, startPoint y: 143, endPoint x: 228, endPoint y: 155, distance: 12.8
click at [229, 158] on div "0 ° Undo Copy Paste here Duplicate Duplicate to new slide Delete" at bounding box center [205, 110] width 335 height 189
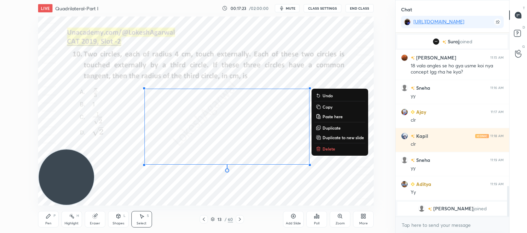
click at [226, 152] on div "0 ° Undo Copy Paste here Duplicate Duplicate to new slide Delete" at bounding box center [205, 110] width 335 height 189
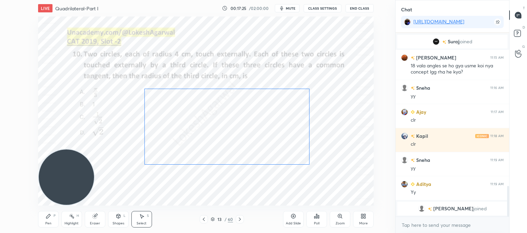
click at [213, 132] on div "0 ° Undo Copy Paste here Duplicate Duplicate to new slide Delete" at bounding box center [205, 110] width 335 height 189
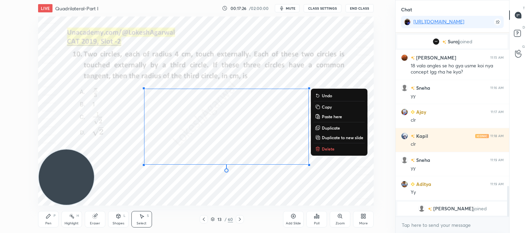
drag, startPoint x: 225, startPoint y: 191, endPoint x: 223, endPoint y: 183, distance: 7.5
click at [225, 191] on div "0 ° Undo Copy Paste here Duplicate Duplicate to new slide Delete" at bounding box center [205, 110] width 335 height 189
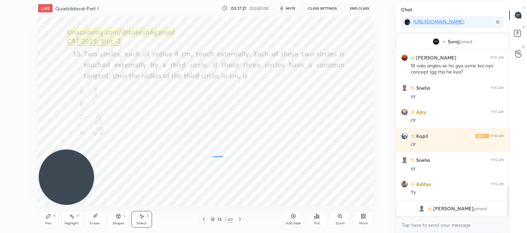
drag, startPoint x: 219, startPoint y: 155, endPoint x: 216, endPoint y: 158, distance: 4.7
click at [212, 157] on div "0 ° Undo Copy Paste here Duplicate Duplicate to new slide Delete" at bounding box center [205, 110] width 335 height 189
click at [213, 147] on div at bounding box center [212, 146] width 3 height 3
click at [219, 194] on div "0 ° Undo Copy Paste here Duplicate Duplicate to new slide Delete" at bounding box center [205, 110] width 335 height 189
click at [123, 218] on div "Shapes L" at bounding box center [118, 219] width 21 height 16
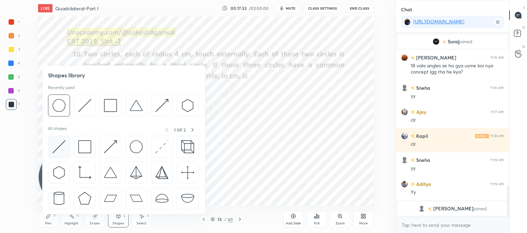
click at [56, 144] on img at bounding box center [58, 146] width 13 height 13
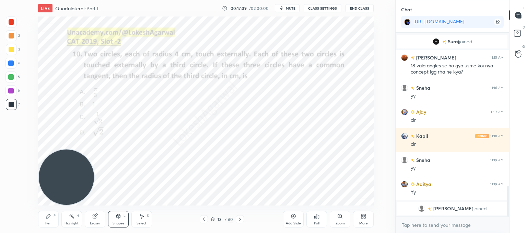
click at [50, 216] on icon at bounding box center [48, 215] width 5 height 5
click at [240, 218] on icon at bounding box center [240, 218] width 2 height 3
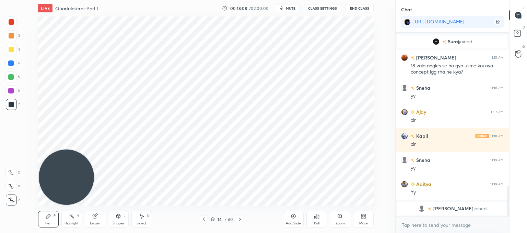
click at [238, 219] on icon at bounding box center [239, 218] width 5 height 5
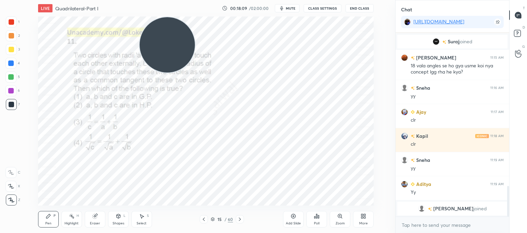
drag, startPoint x: 110, startPoint y: 114, endPoint x: 333, endPoint y: 34, distance: 236.9
click at [375, 9] on div "LIVE Quadrilateral-Part I 00:18:09 / 02:00:00 mute CLASS SETTINGS End Class Set…" at bounding box center [206, 116] width 368 height 233
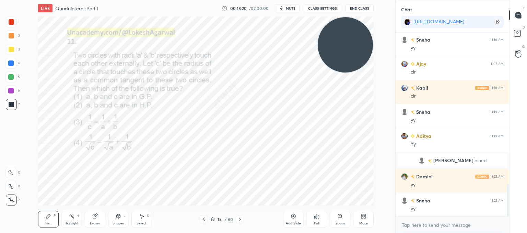
scroll to position [884, 0]
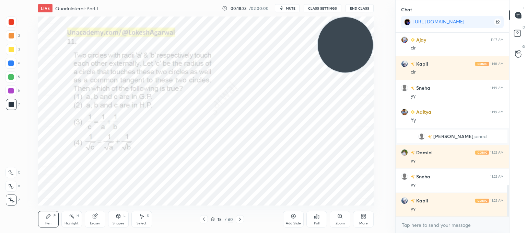
click at [241, 218] on icon at bounding box center [239, 218] width 5 height 5
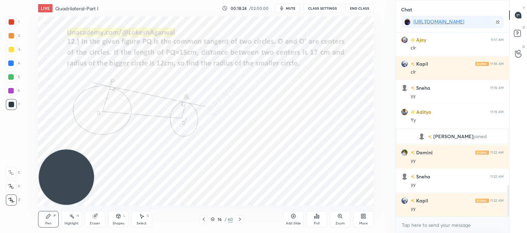
drag, startPoint x: 339, startPoint y: 30, endPoint x: 0, endPoint y: 187, distance: 373.5
click at [0, 187] on div "1 2 3 4 5 6 7 C X Z C X Z E E Erase all H H LIVE Quadrilateral-Part I 00:18:24 …" at bounding box center [195, 116] width 390 height 233
click at [241, 220] on icon at bounding box center [239, 218] width 5 height 5
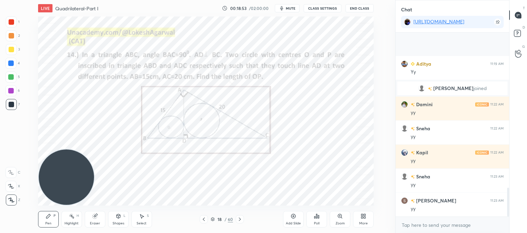
scroll to position [980, 0]
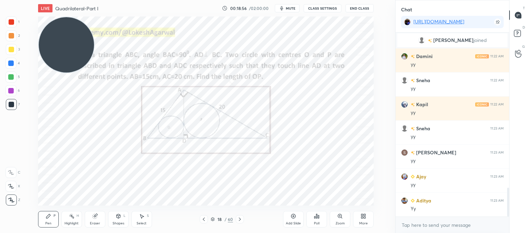
drag, startPoint x: 73, startPoint y: 164, endPoint x: 89, endPoint y: 38, distance: 126.5
click at [69, 22] on video at bounding box center [66, 44] width 55 height 55
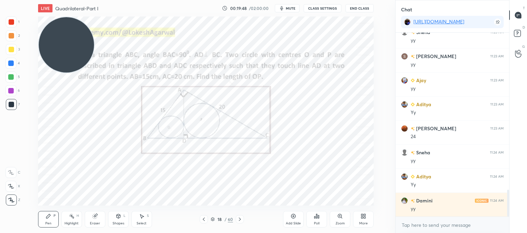
scroll to position [1100, 0]
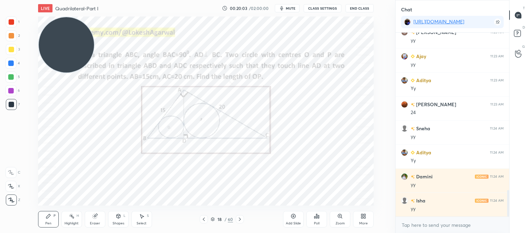
click at [118, 218] on div "Shapes L" at bounding box center [118, 219] width 21 height 16
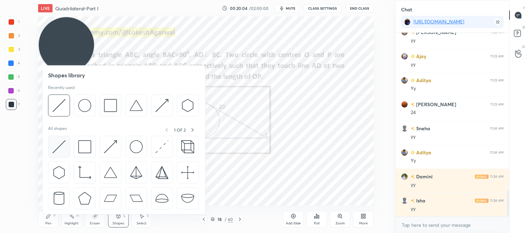
click at [62, 149] on img at bounding box center [58, 146] width 13 height 13
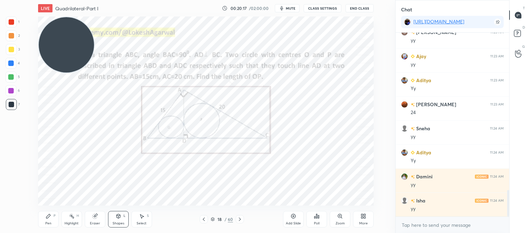
click at [297, 219] on div "Add Slide" at bounding box center [293, 219] width 21 height 16
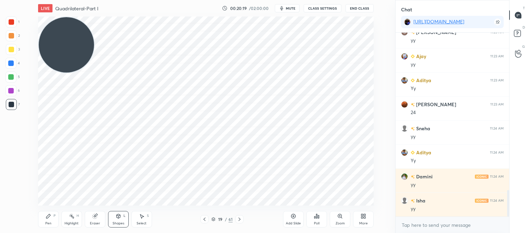
click at [117, 217] on div "Shapes L" at bounding box center [118, 219] width 21 height 16
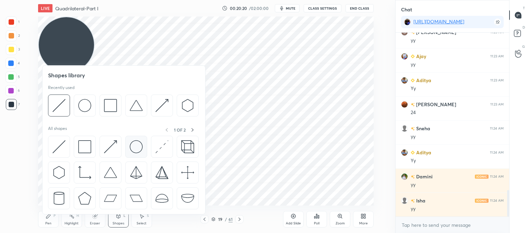
click at [134, 146] on img at bounding box center [136, 146] width 13 height 13
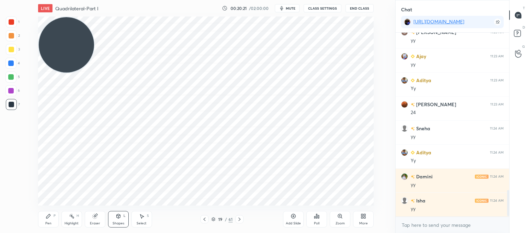
scroll to position [1124, 0]
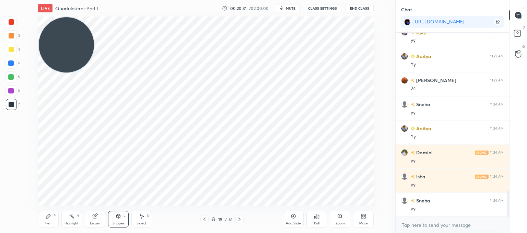
click at [121, 223] on div "Shapes" at bounding box center [118, 222] width 12 height 3
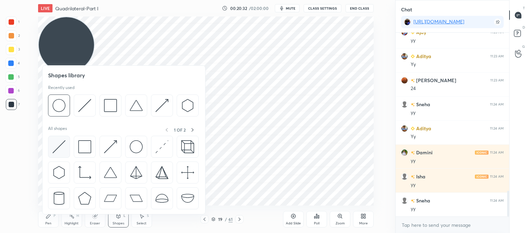
click at [58, 145] on img at bounding box center [58, 146] width 13 height 13
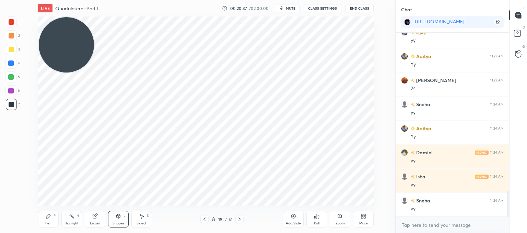
drag, startPoint x: 138, startPoint y: 217, endPoint x: 146, endPoint y: 209, distance: 11.7
click at [139, 217] on div "Select S" at bounding box center [141, 219] width 21 height 16
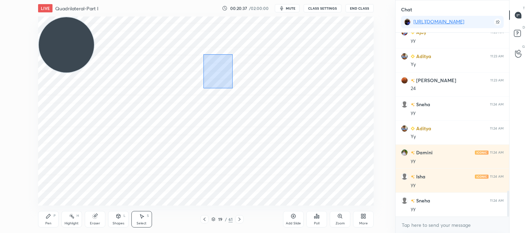
drag, startPoint x: 214, startPoint y: 65, endPoint x: 248, endPoint y: 98, distance: 47.3
click at [248, 98] on div "0 ° Undo Copy Paste here Duplicate Duplicate to new slide Delete" at bounding box center [205, 110] width 335 height 189
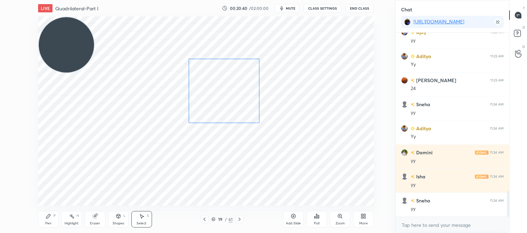
drag, startPoint x: 234, startPoint y: 92, endPoint x: 233, endPoint y: 84, distance: 8.6
click at [233, 84] on div "0 ° Undo Copy Paste here Duplicate Duplicate to new slide Delete" at bounding box center [205, 110] width 335 height 189
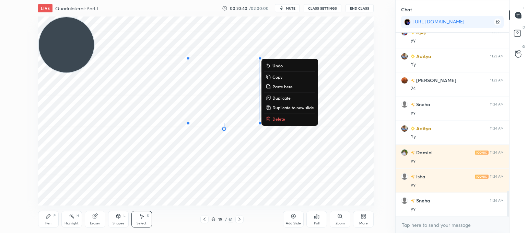
drag, startPoint x: 235, startPoint y: 159, endPoint x: 231, endPoint y: 170, distance: 11.7
click at [235, 159] on div "0 ° Undo Copy Paste here Duplicate Duplicate to new slide Delete" at bounding box center [205, 110] width 335 height 189
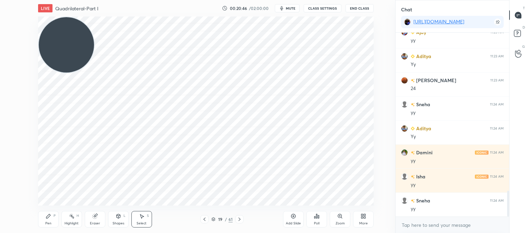
click at [116, 215] on icon at bounding box center [118, 215] width 5 height 5
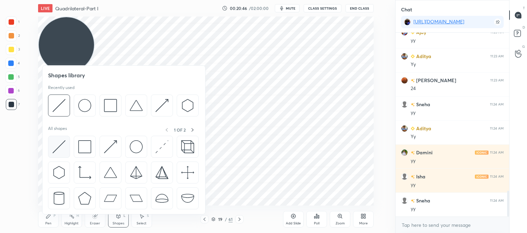
click at [56, 146] on img at bounding box center [58, 146] width 13 height 13
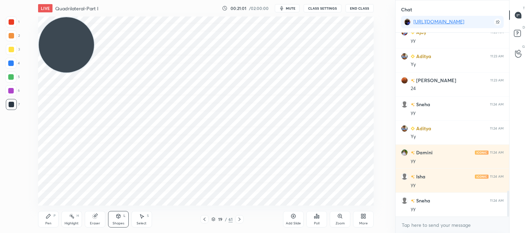
drag, startPoint x: 135, startPoint y: 213, endPoint x: 146, endPoint y: 210, distance: 11.2
click at [135, 213] on div "Select S" at bounding box center [141, 219] width 21 height 16
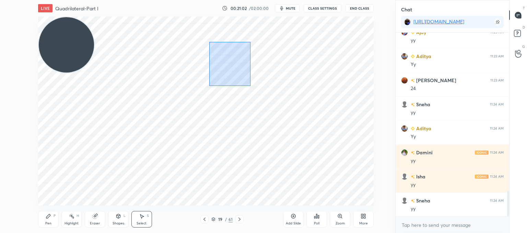
drag, startPoint x: 235, startPoint y: 72, endPoint x: 249, endPoint y: 85, distance: 19.4
click at [250, 86] on div "0 ° Undo Copy Paste here Duplicate Duplicate to new slide Delete" at bounding box center [205, 110] width 335 height 189
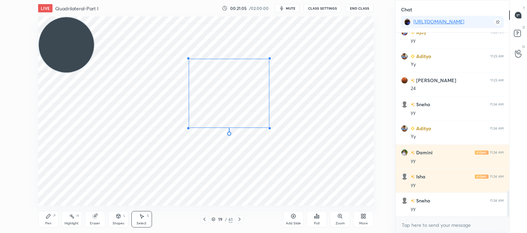
drag, startPoint x: 259, startPoint y: 123, endPoint x: 269, endPoint y: 128, distance: 10.9
click at [269, 128] on div at bounding box center [269, 128] width 3 height 3
click at [248, 94] on div "0 ° Undo Copy Paste here Duplicate Duplicate to new slide Delete" at bounding box center [205, 110] width 335 height 189
click at [250, 91] on div "0 ° Undo Copy Paste here Duplicate Duplicate to new slide Delete" at bounding box center [205, 110] width 335 height 189
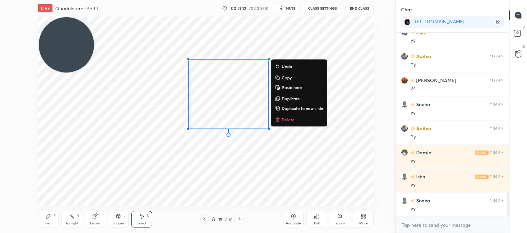
click at [229, 169] on div "0 ° Undo Copy Paste here Duplicate Duplicate to new slide Delete" at bounding box center [205, 110] width 335 height 189
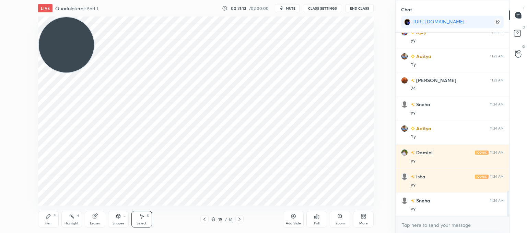
drag, startPoint x: 121, startPoint y: 217, endPoint x: 119, endPoint y: 214, distance: 3.5
click at [121, 216] on div "Shapes L" at bounding box center [118, 219] width 21 height 16
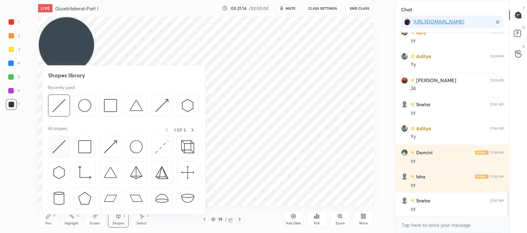
click at [56, 148] on img at bounding box center [58, 146] width 13 height 13
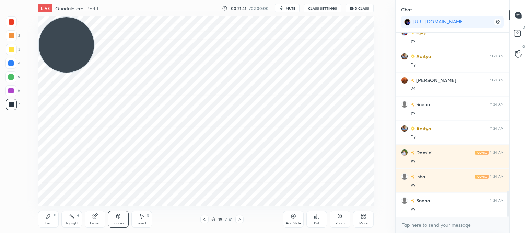
drag, startPoint x: 49, startPoint y: 216, endPoint x: 55, endPoint y: 210, distance: 7.5
click at [49, 215] on icon at bounding box center [48, 216] width 4 height 4
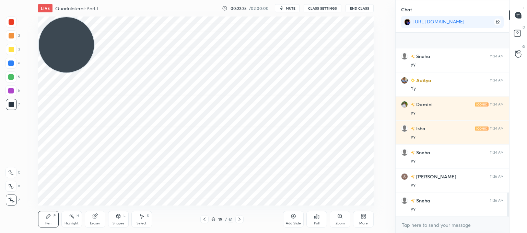
scroll to position [1220, 0]
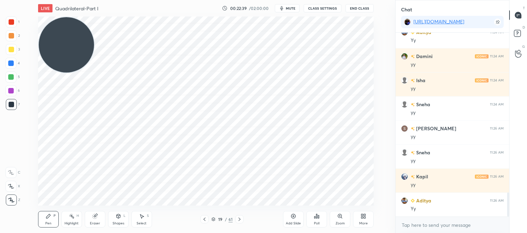
click at [207, 216] on div at bounding box center [204, 219] width 8 height 8
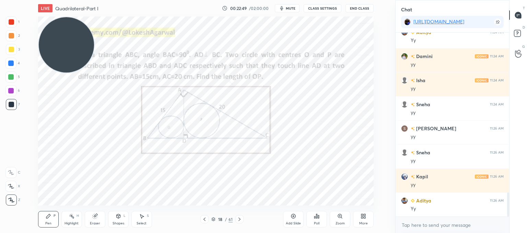
click at [239, 221] on icon at bounding box center [239, 218] width 5 height 5
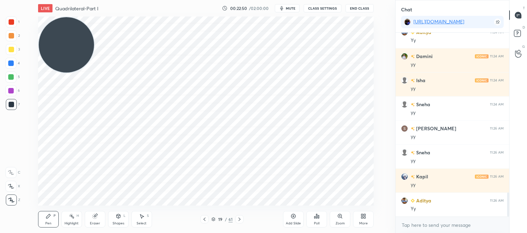
click at [239, 219] on icon at bounding box center [239, 218] width 5 height 5
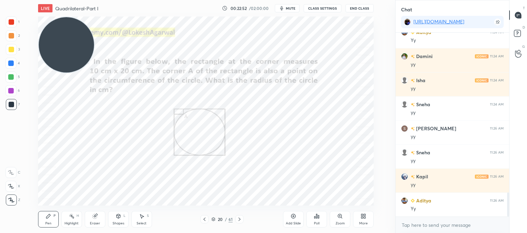
drag, startPoint x: 77, startPoint y: 44, endPoint x: 73, endPoint y: 4, distance: 40.6
click at [73, 4] on div "LIVE Quadrilateral-Part I 00:22:52 / 02:00:00 mute CLASS SETTINGS End Class Set…" at bounding box center [206, 116] width 368 height 233
click at [119, 218] on icon at bounding box center [118, 215] width 5 height 5
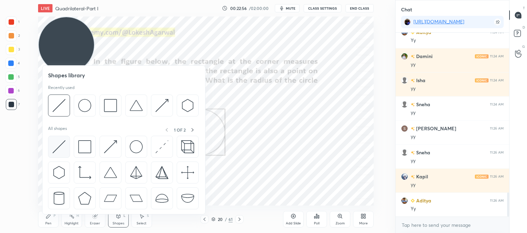
click at [62, 152] on img at bounding box center [58, 146] width 13 height 13
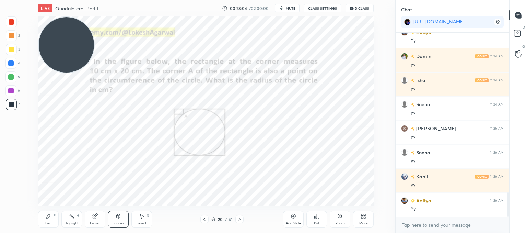
click at [45, 220] on div "Pen P" at bounding box center [48, 219] width 21 height 16
click at [120, 216] on icon at bounding box center [118, 215] width 5 height 5
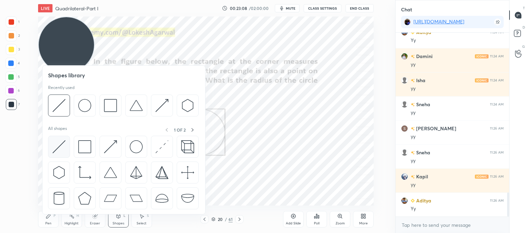
click at [55, 140] on img at bounding box center [58, 146] width 13 height 13
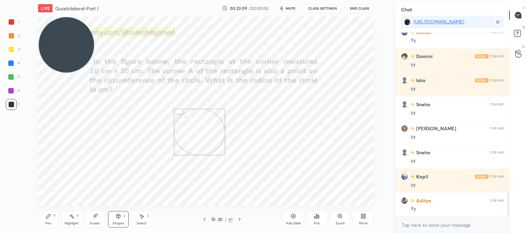
click at [10, 20] on div at bounding box center [11, 21] width 5 height 5
click at [49, 217] on icon at bounding box center [48, 215] width 5 height 5
click at [114, 216] on div "Shapes L" at bounding box center [118, 219] width 21 height 16
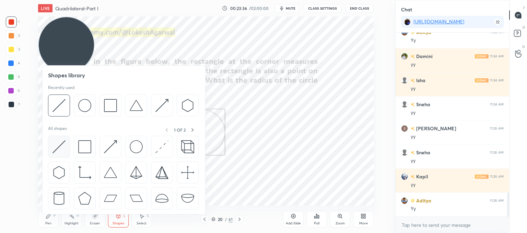
click at [63, 144] on img at bounding box center [58, 146] width 13 height 13
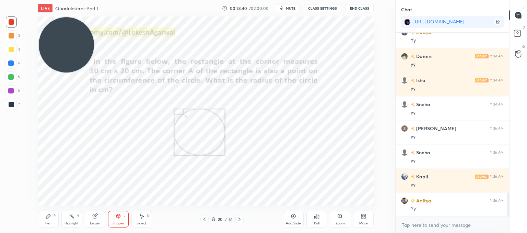
click at [46, 220] on div "Pen P" at bounding box center [48, 219] width 21 height 16
click at [12, 104] on div at bounding box center [11, 104] width 5 height 5
click at [241, 219] on icon at bounding box center [239, 218] width 5 height 5
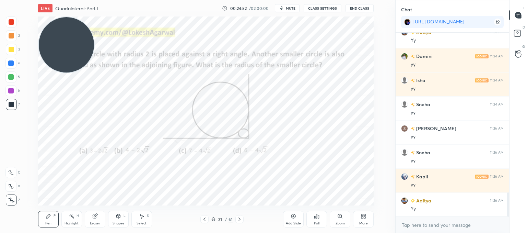
click at [292, 219] on div "Add Slide" at bounding box center [293, 219] width 21 height 16
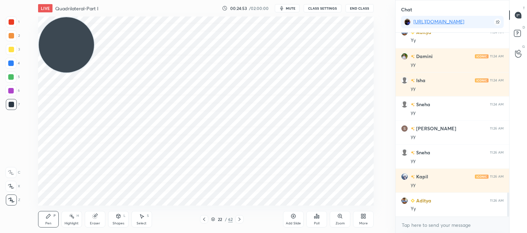
click at [119, 216] on icon at bounding box center [118, 216] width 4 height 4
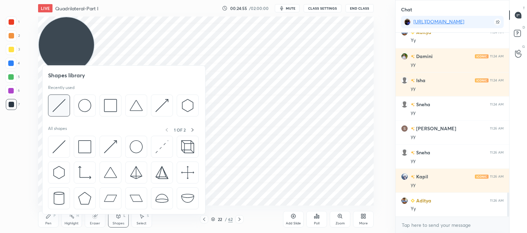
click at [58, 105] on img at bounding box center [58, 105] width 13 height 13
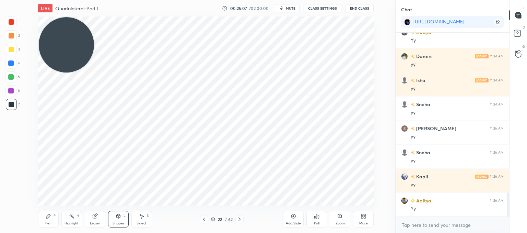
click at [142, 220] on div "Select S" at bounding box center [141, 219] width 21 height 16
click at [118, 220] on div "Shapes L" at bounding box center [118, 219] width 21 height 16
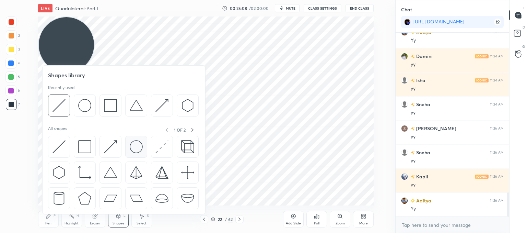
click at [136, 147] on img at bounding box center [136, 146] width 13 height 13
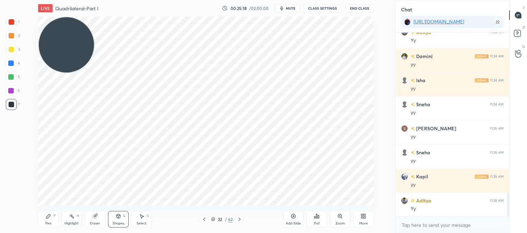
drag, startPoint x: 141, startPoint y: 217, endPoint x: 143, endPoint y: 212, distance: 5.2
click at [141, 216] on icon at bounding box center [142, 216] width 4 height 4
drag, startPoint x: 194, startPoint y: 56, endPoint x: 214, endPoint y: 80, distance: 30.7
click at [214, 79] on div "0 ° Undo Copy Paste here Duplicate Duplicate to new slide Delete" at bounding box center [205, 110] width 335 height 189
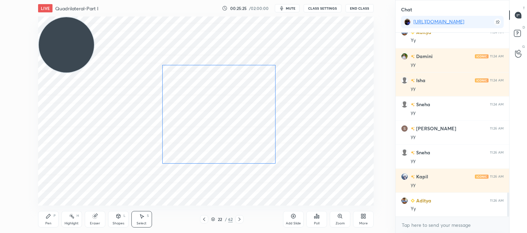
click at [210, 93] on div "0 ° Undo Copy Paste here Duplicate Duplicate to new slide Delete" at bounding box center [205, 110] width 335 height 189
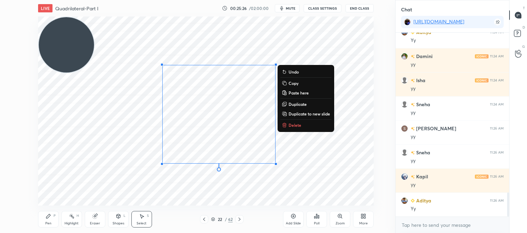
click at [331, 174] on div "0 ° Undo Copy Paste here Duplicate Duplicate to new slide Delete" at bounding box center [205, 110] width 335 height 189
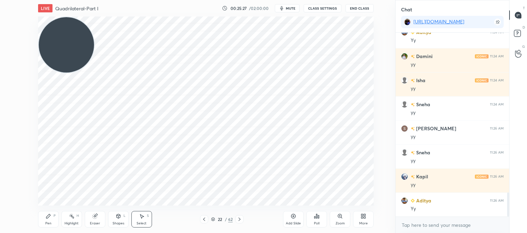
click at [140, 218] on icon at bounding box center [141, 215] width 5 height 5
click at [121, 216] on div "Shapes L" at bounding box center [118, 219] width 21 height 16
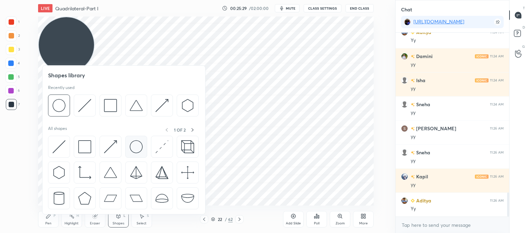
click at [131, 148] on img at bounding box center [136, 146] width 13 height 13
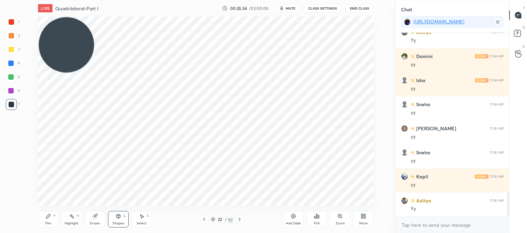
drag, startPoint x: 132, startPoint y: 219, endPoint x: 152, endPoint y: 209, distance: 22.5
click at [133, 219] on div "Select S" at bounding box center [141, 219] width 21 height 16
drag, startPoint x: 268, startPoint y: 144, endPoint x: 268, endPoint y: 155, distance: 11.3
click at [268, 155] on div "0 ° Undo Copy Paste here Duplicate Duplicate to new slide Delete" at bounding box center [205, 110] width 335 height 189
click at [255, 147] on div at bounding box center [255, 146] width 3 height 3
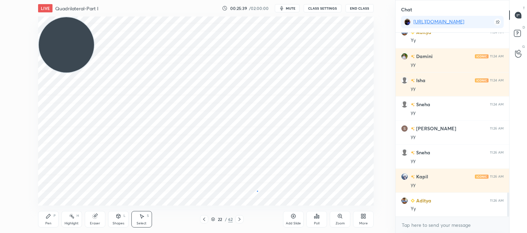
click at [258, 190] on div "0 ° Undo Copy Paste here Duplicate Duplicate to new slide Delete" at bounding box center [205, 110] width 335 height 189
drag, startPoint x: 272, startPoint y: 144, endPoint x: 271, endPoint y: 153, distance: 8.6
click at [271, 153] on div "0 ° Undo Copy Paste here Duplicate Duplicate to new slide Delete" at bounding box center [205, 110] width 335 height 189
click at [276, 146] on div at bounding box center [276, 145] width 3 height 3
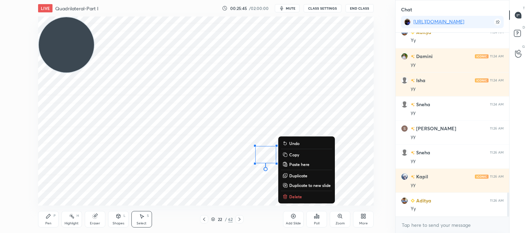
click at [254, 198] on div "0 ° Undo Copy Paste here Duplicate Duplicate to new slide Delete" at bounding box center [205, 110] width 335 height 189
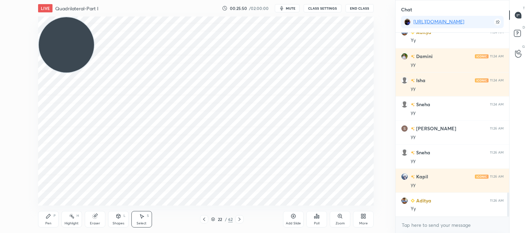
click at [204, 218] on icon at bounding box center [204, 218] width 2 height 3
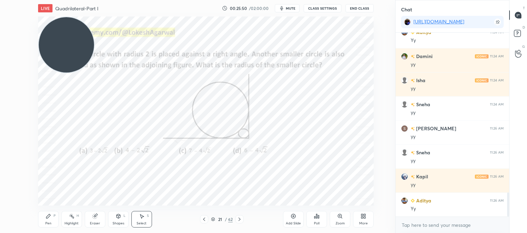
scroll to position [1237, 0]
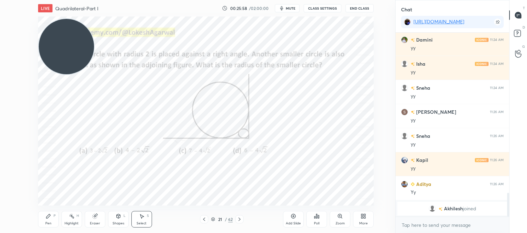
drag, startPoint x: 61, startPoint y: 11, endPoint x: 70, endPoint y: 55, distance: 44.1
click at [67, 54] on video at bounding box center [66, 46] width 55 height 55
click at [239, 219] on icon at bounding box center [239, 218] width 5 height 5
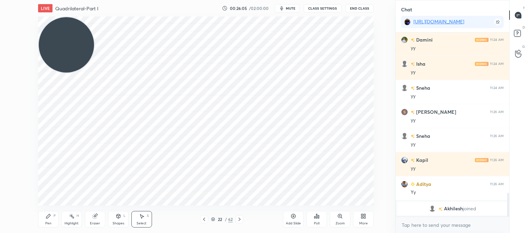
click at [125, 218] on div "Shapes L" at bounding box center [118, 219] width 21 height 16
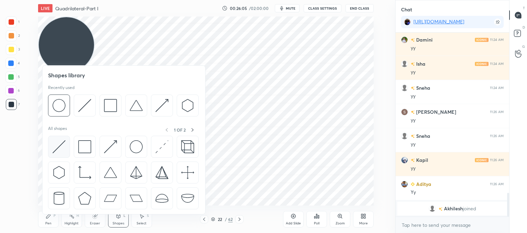
click at [57, 148] on img at bounding box center [58, 146] width 13 height 13
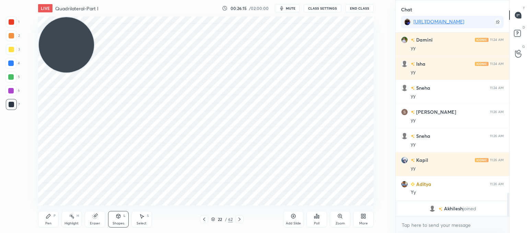
click at [48, 217] on icon at bounding box center [48, 216] width 4 height 4
click at [202, 217] on icon at bounding box center [203, 218] width 5 height 5
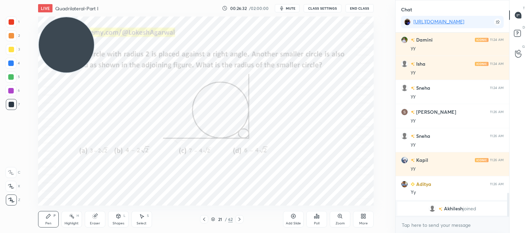
click at [239, 219] on icon at bounding box center [239, 218] width 5 height 5
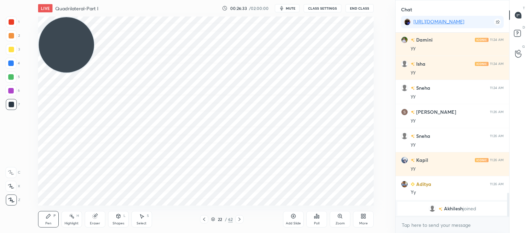
click at [49, 212] on div "Pen P" at bounding box center [48, 219] width 21 height 16
click at [125, 217] on div "Shapes L" at bounding box center [118, 219] width 21 height 16
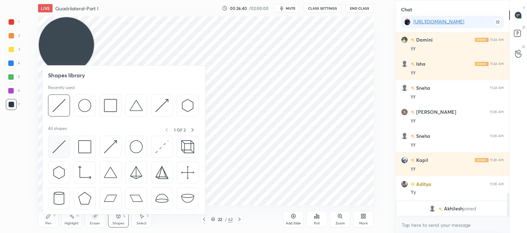
click at [64, 147] on img at bounding box center [58, 146] width 13 height 13
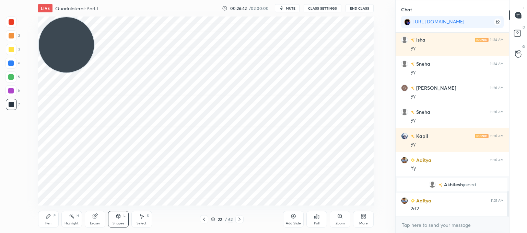
scroll to position [1145, 0]
click at [51, 218] on div "Pen P" at bounding box center [48, 219] width 21 height 16
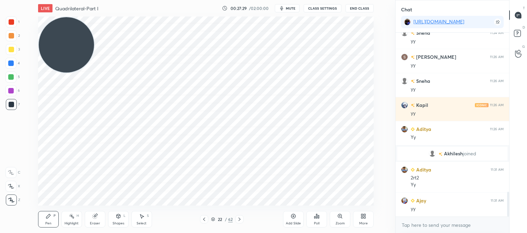
scroll to position [1200, 0]
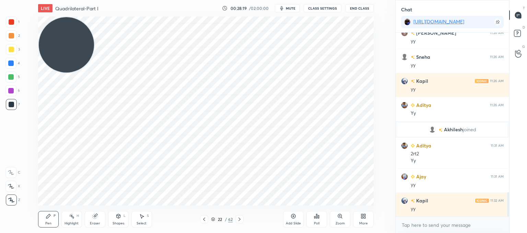
click at [204, 217] on icon at bounding box center [203, 218] width 5 height 5
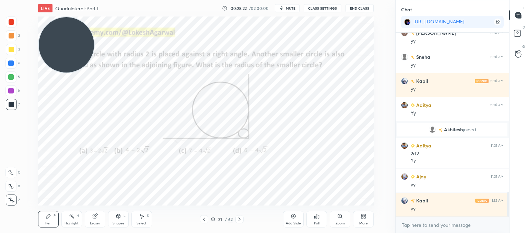
click at [205, 217] on icon at bounding box center [203, 218] width 5 height 5
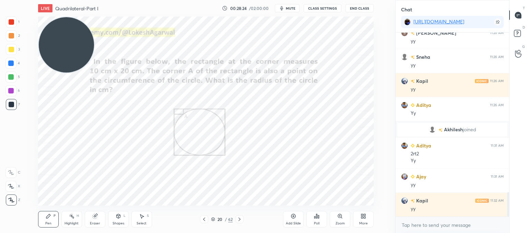
click at [239, 219] on icon at bounding box center [239, 218] width 5 height 5
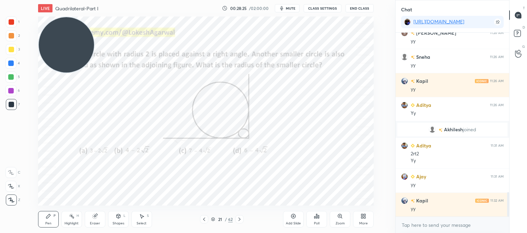
click at [239, 219] on icon at bounding box center [239, 218] width 5 height 5
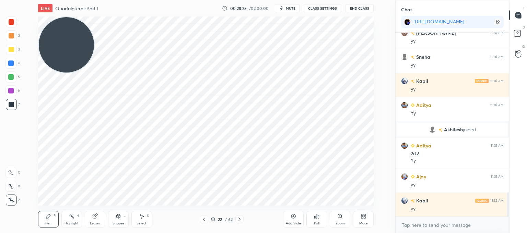
scroll to position [1224, 0]
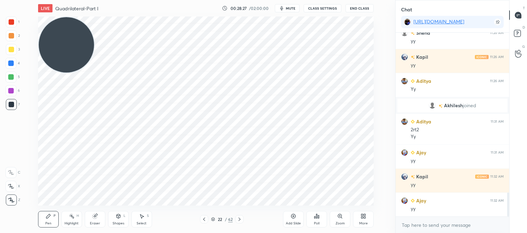
click at [238, 218] on icon at bounding box center [239, 218] width 5 height 5
drag, startPoint x: 137, startPoint y: 213, endPoint x: 126, endPoint y: 206, distance: 13.6
click at [138, 212] on div "Select S" at bounding box center [141, 219] width 21 height 16
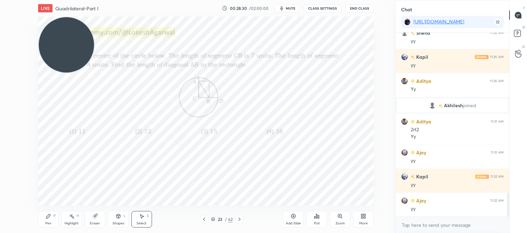
drag, startPoint x: 25, startPoint y: 192, endPoint x: 21, endPoint y: 213, distance: 20.9
click at [21, 213] on div "1 2 3 4 5 6 7 C X Z C X Z E E Erase all H H LIVE Quadrilateral-Part I 00:28:30 …" at bounding box center [195, 116] width 390 height 233
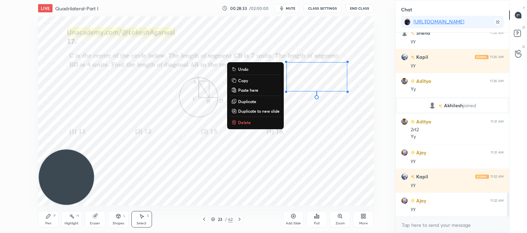
drag, startPoint x: 306, startPoint y: 66, endPoint x: 380, endPoint y: 136, distance: 101.7
click at [388, 140] on div "0 ° Undo Copy Paste here Duplicate Duplicate to new slide Delete Setting up you…" at bounding box center [206, 110] width 368 height 189
click at [246, 121] on p "Delete" at bounding box center [244, 121] width 13 height 5
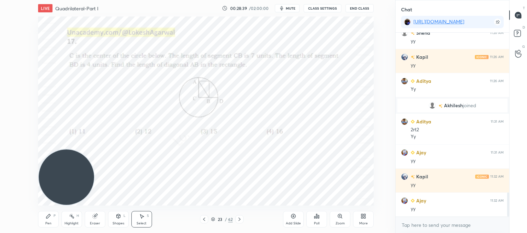
drag, startPoint x: 52, startPoint y: 217, endPoint x: 50, endPoint y: 193, distance: 23.8
click at [51, 216] on div "Pen P" at bounding box center [48, 219] width 21 height 16
click at [136, 222] on div "Select S" at bounding box center [141, 219] width 21 height 16
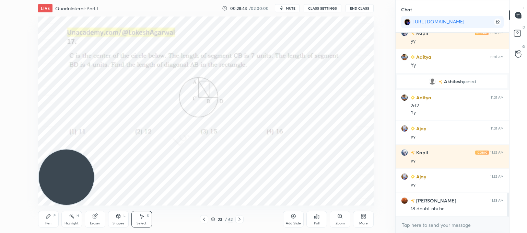
click at [121, 217] on icon at bounding box center [118, 215] width 5 height 5
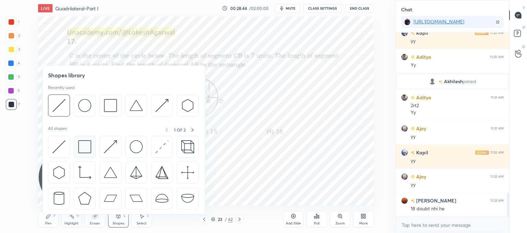
click at [86, 144] on img at bounding box center [84, 146] width 13 height 13
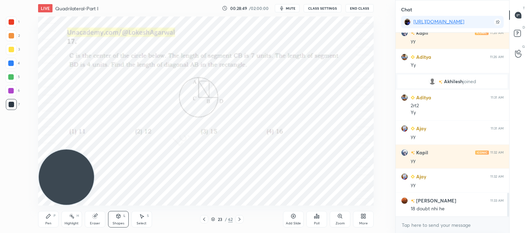
click at [119, 218] on icon at bounding box center [118, 215] width 5 height 5
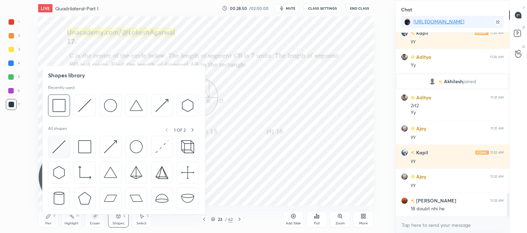
click at [56, 151] on img at bounding box center [58, 146] width 13 height 13
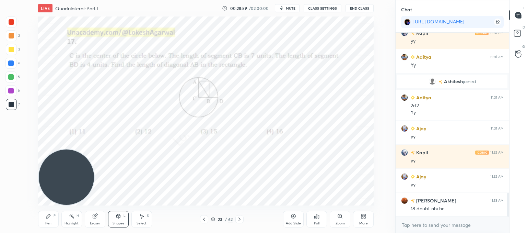
click at [47, 217] on icon at bounding box center [48, 216] width 4 height 4
click at [114, 220] on div "Shapes L" at bounding box center [118, 219] width 21 height 16
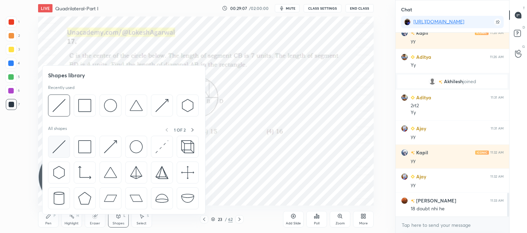
click at [59, 146] on img at bounding box center [58, 146] width 13 height 13
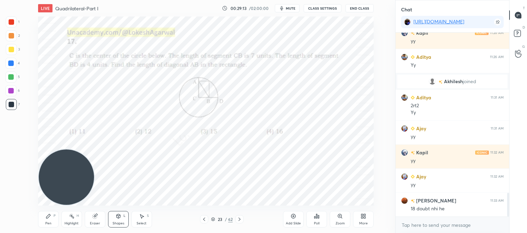
click at [47, 218] on icon at bounding box center [48, 215] width 5 height 5
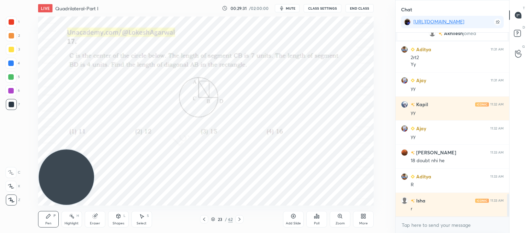
scroll to position [1320, 0]
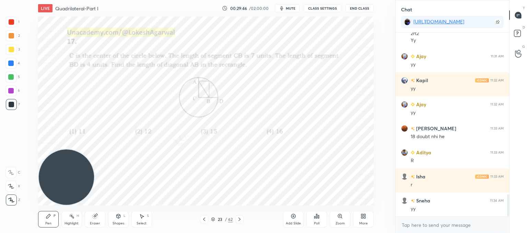
click at [242, 219] on icon at bounding box center [239, 218] width 5 height 5
click at [121, 219] on div "Shapes L" at bounding box center [118, 219] width 21 height 16
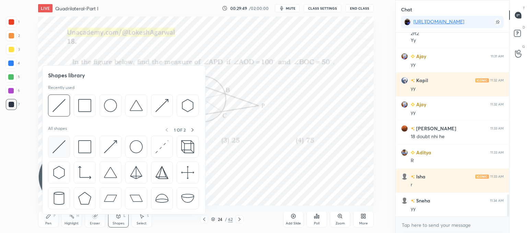
click at [57, 148] on img at bounding box center [58, 146] width 13 height 13
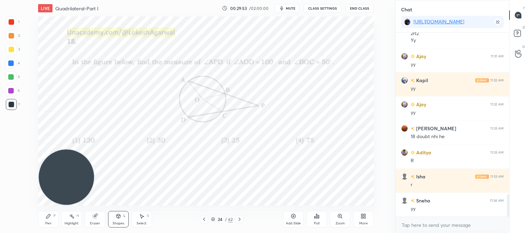
click at [43, 218] on div "Pen P" at bounding box center [48, 219] width 21 height 16
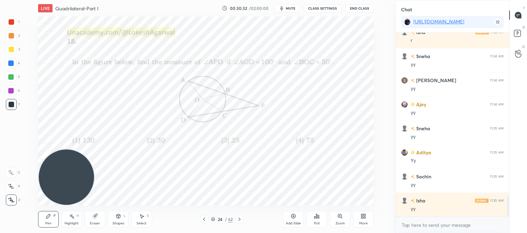
scroll to position [1488, 0]
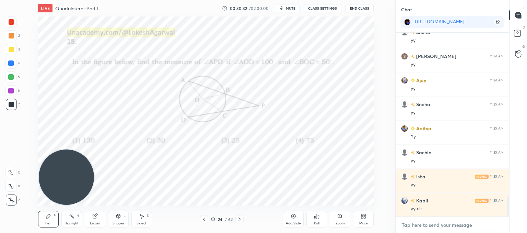
type textarea "x"
click at [405, 224] on textarea at bounding box center [452, 224] width 103 height 11
paste textarea "[URL][DOMAIN_NAME]"
type textarea "[URL][DOMAIN_NAME]"
type textarea "x"
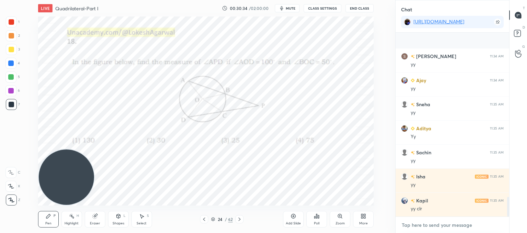
scroll to position [1539, 0]
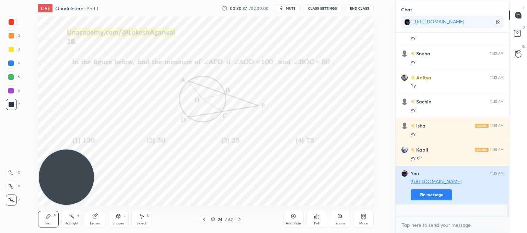
type textarea "x"
click at [431, 200] on button "Pin message" at bounding box center [431, 194] width 41 height 11
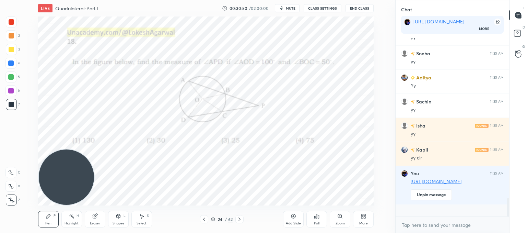
scroll to position [1569, 0]
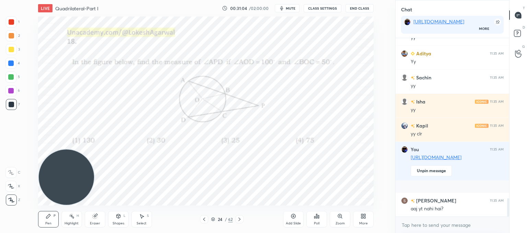
drag, startPoint x: 94, startPoint y: 221, endPoint x: 101, endPoint y: 213, distance: 10.0
click at [95, 221] on div "Eraser" at bounding box center [95, 222] width 10 height 3
click at [46, 219] on div "Pen P" at bounding box center [48, 219] width 21 height 16
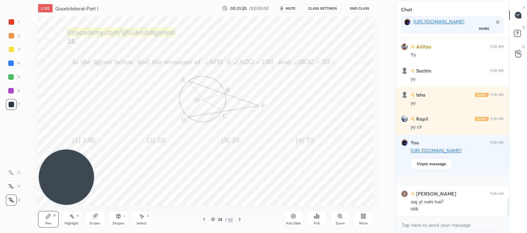
click at [297, 219] on div "Add Slide" at bounding box center [293, 219] width 21 height 16
click at [124, 215] on div "L" at bounding box center [124, 215] width 2 height 3
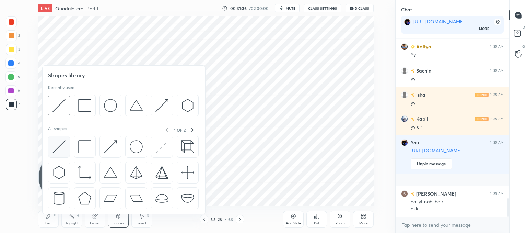
click at [58, 139] on div at bounding box center [59, 146] width 22 height 22
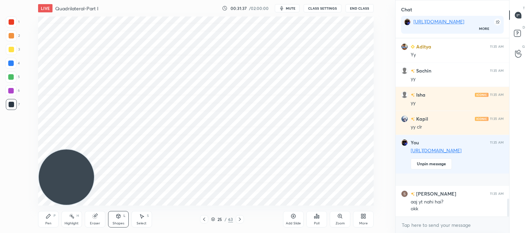
scroll to position [1600, 0]
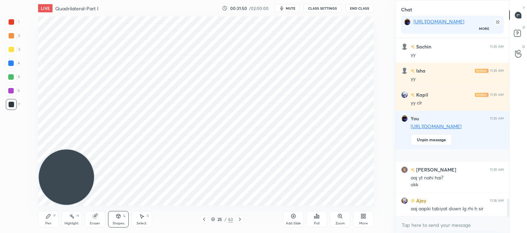
click at [96, 223] on div "Eraser" at bounding box center [95, 222] width 10 height 3
click at [121, 219] on div "Shapes L" at bounding box center [118, 219] width 21 height 16
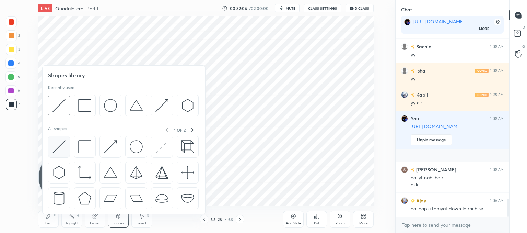
click at [61, 148] on img at bounding box center [58, 146] width 13 height 13
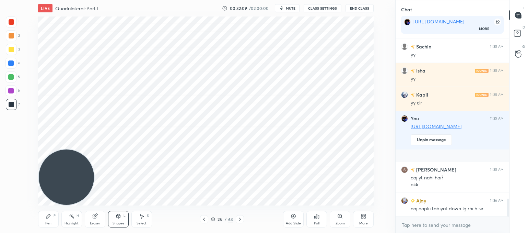
click at [51, 224] on div "Pen" at bounding box center [48, 222] width 6 height 3
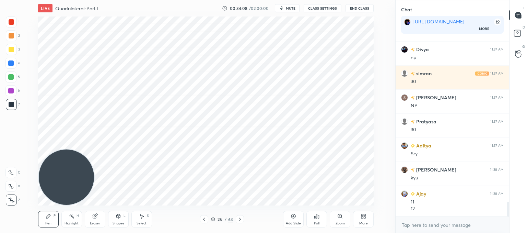
scroll to position [1973, 0]
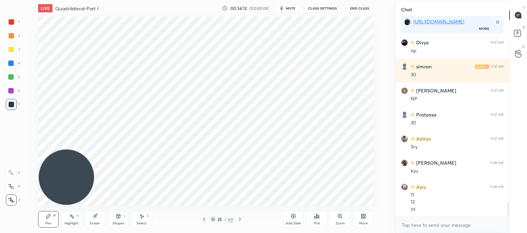
drag, startPoint x: 95, startPoint y: 225, endPoint x: 154, endPoint y: 210, distance: 60.3
click at [96, 224] on div "Eraser" at bounding box center [95, 219] width 21 height 16
click at [47, 217] on icon at bounding box center [48, 215] width 5 height 5
drag, startPoint x: 102, startPoint y: 215, endPoint x: 104, endPoint y: 213, distance: 3.6
click at [104, 214] on div "Eraser" at bounding box center [95, 219] width 21 height 16
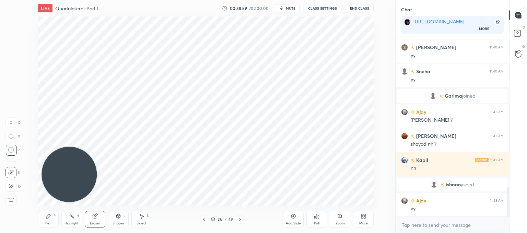
scroll to position [931, 0]
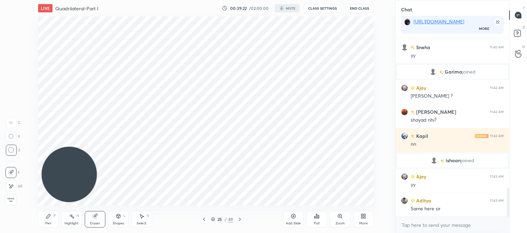
click at [357, 9] on button "End Class" at bounding box center [359, 8] width 28 height 8
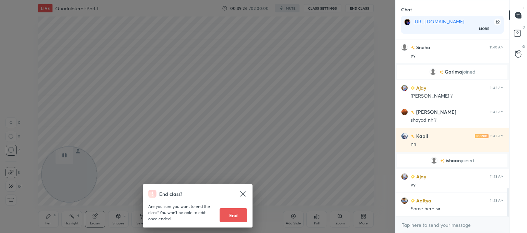
click at [231, 218] on button "End" at bounding box center [232, 215] width 27 height 14
type textarea "x"
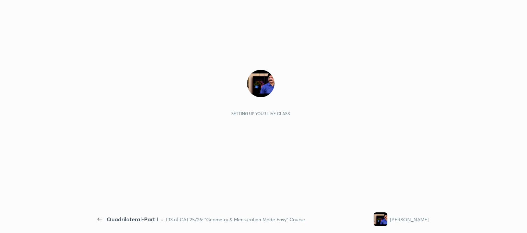
scroll to position [2, 0]
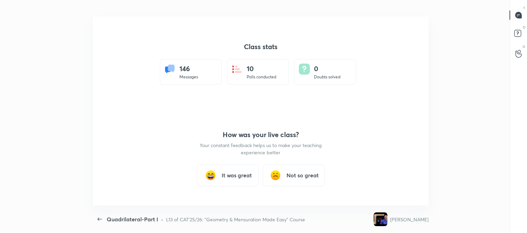
click at [239, 175] on h3 "It was great" at bounding box center [237, 175] width 30 height 8
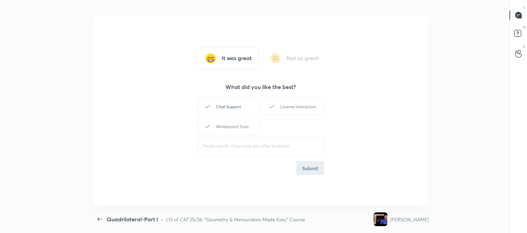
click at [219, 100] on div "Chat Support" at bounding box center [229, 106] width 62 height 17
drag, startPoint x: 303, startPoint y: 102, endPoint x: 298, endPoint y: 106, distance: 6.7
click at [303, 103] on div "Learner Interaction" at bounding box center [293, 106] width 62 height 17
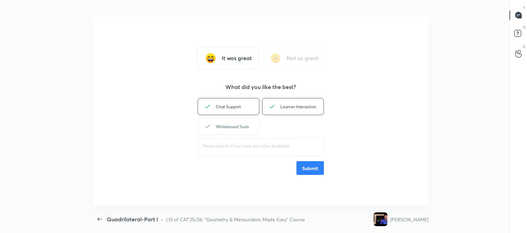
click at [208, 123] on icon at bounding box center [207, 126] width 8 height 8
click at [311, 168] on button "Submit" at bounding box center [309, 168] width 27 height 14
